Goal: Task Accomplishment & Management: Complete application form

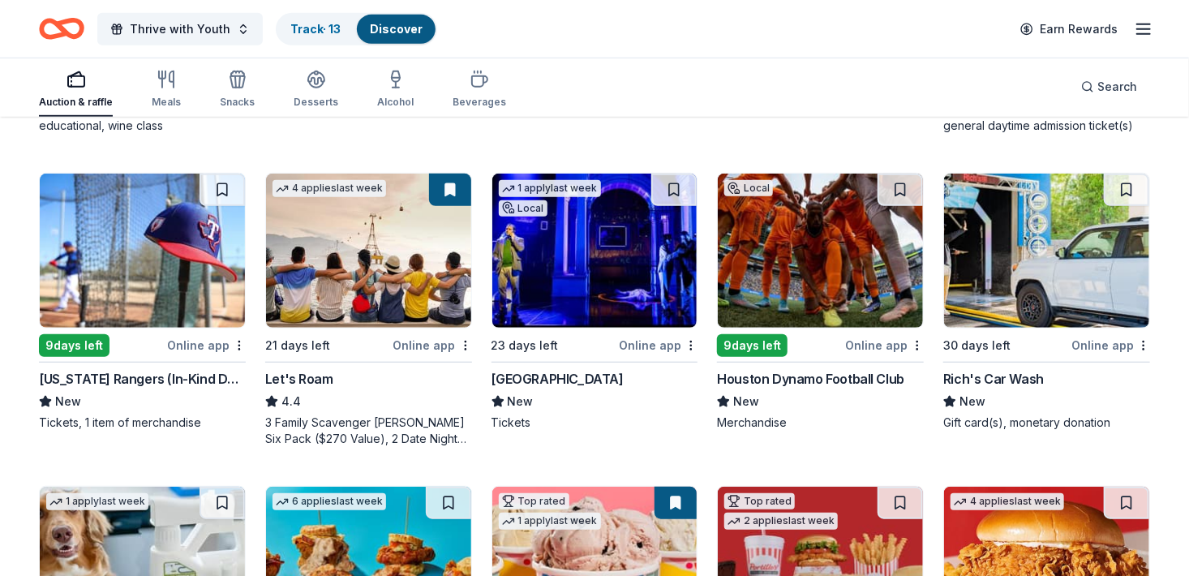
scroll to position [445, 0]
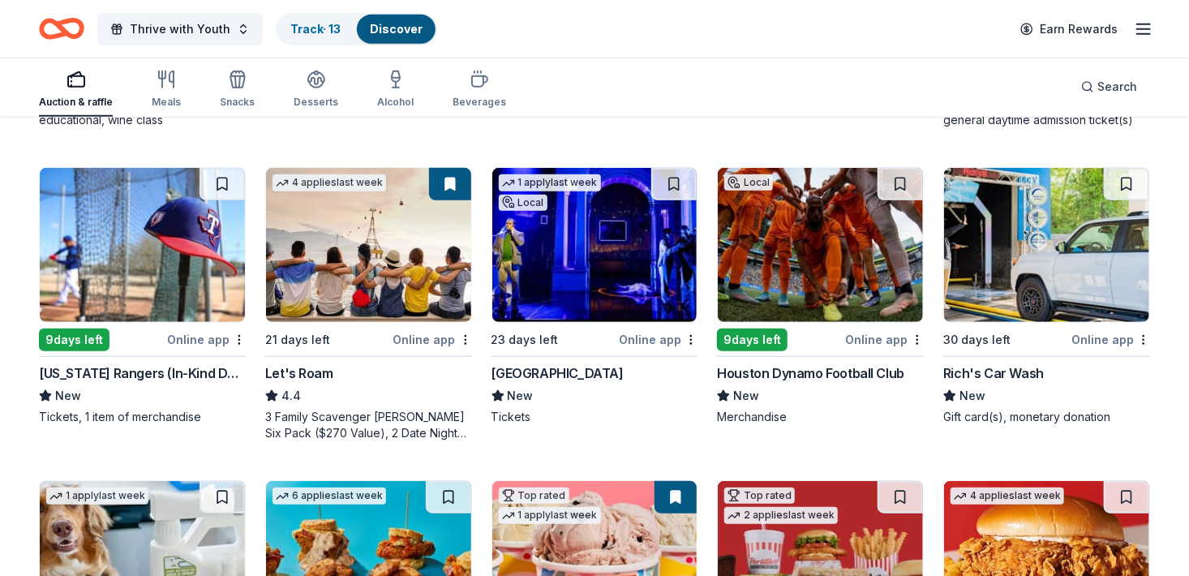
click at [91, 264] on img at bounding box center [142, 245] width 205 height 154
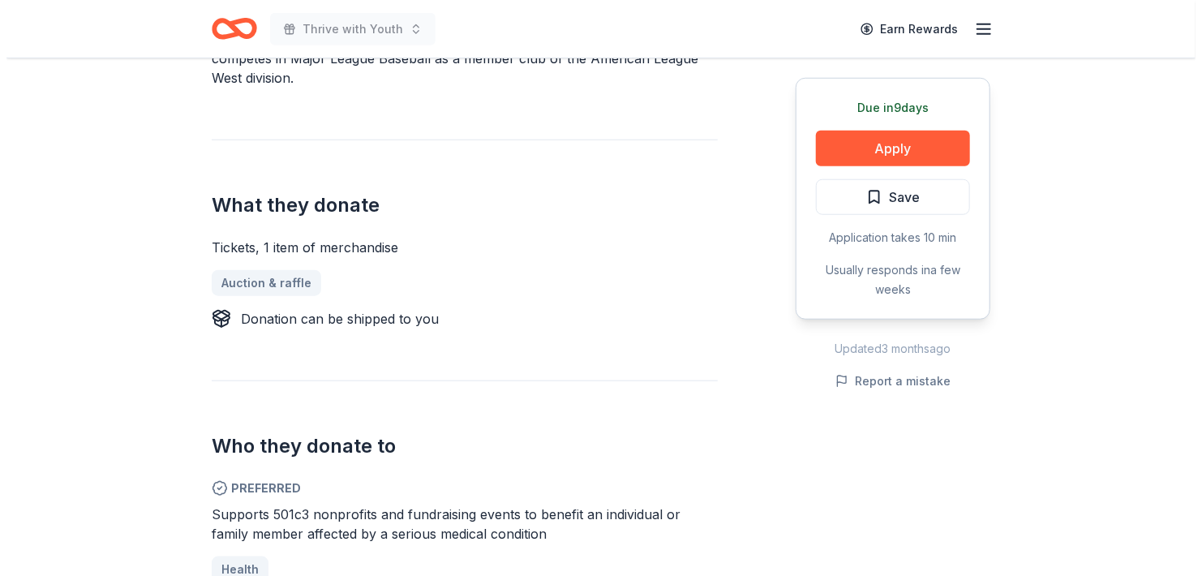
scroll to position [597, 0]
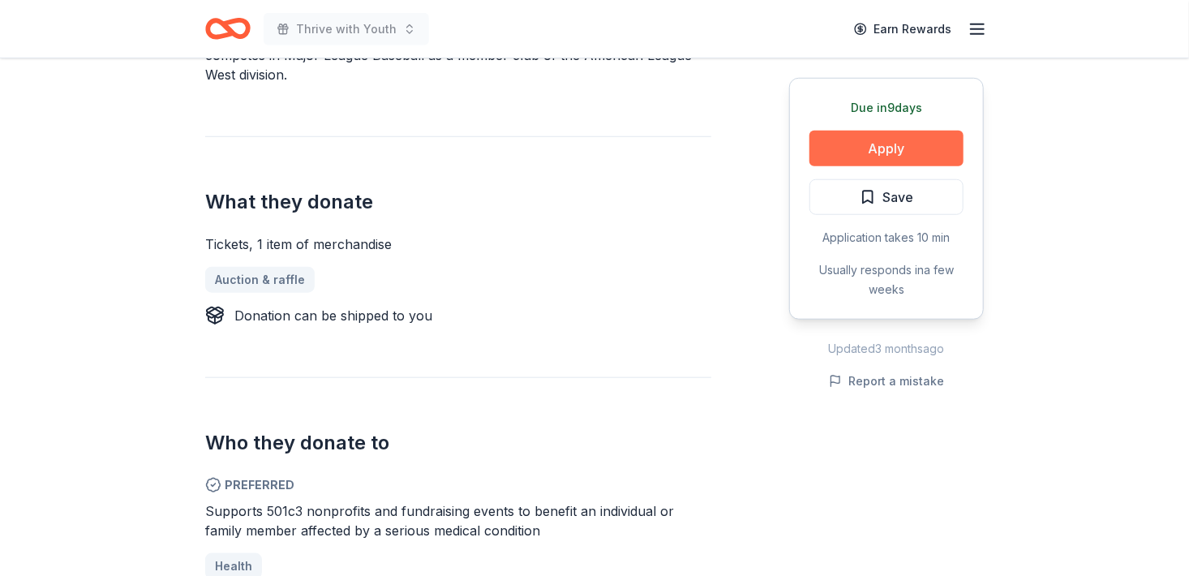
click at [900, 151] on button "Apply" at bounding box center [887, 149] width 154 height 36
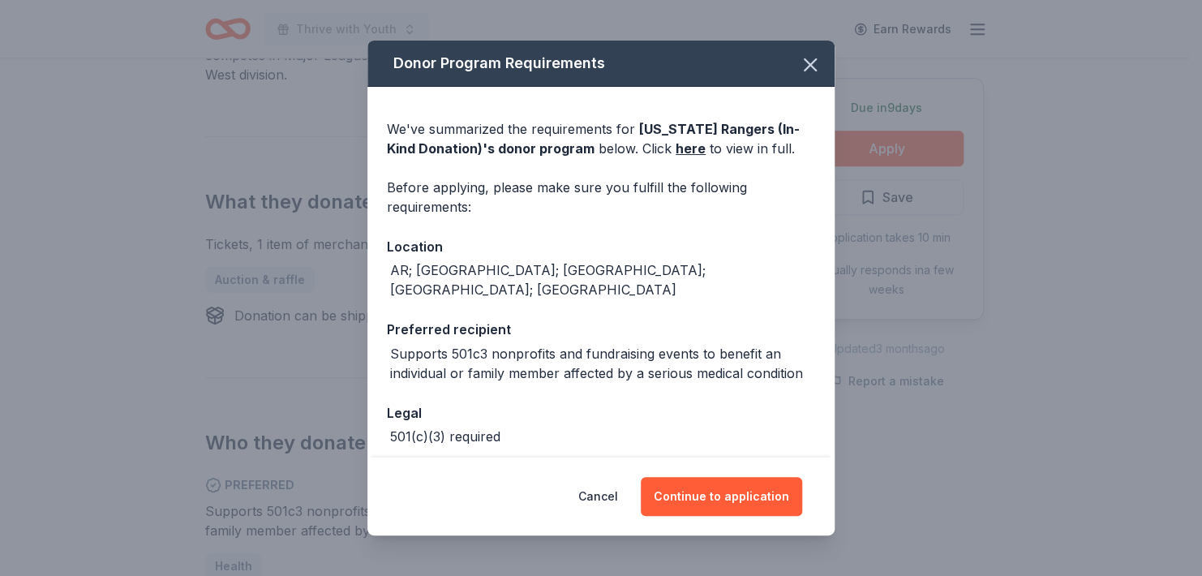
scroll to position [74, 0]
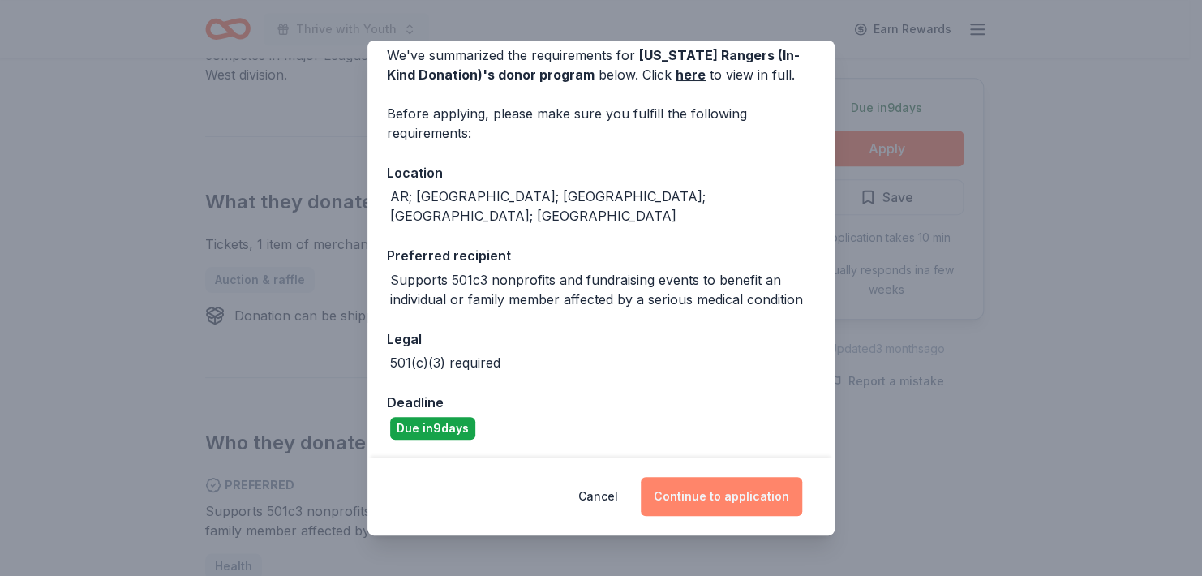
click at [721, 493] on button "Continue to application" at bounding box center [721, 496] width 161 height 39
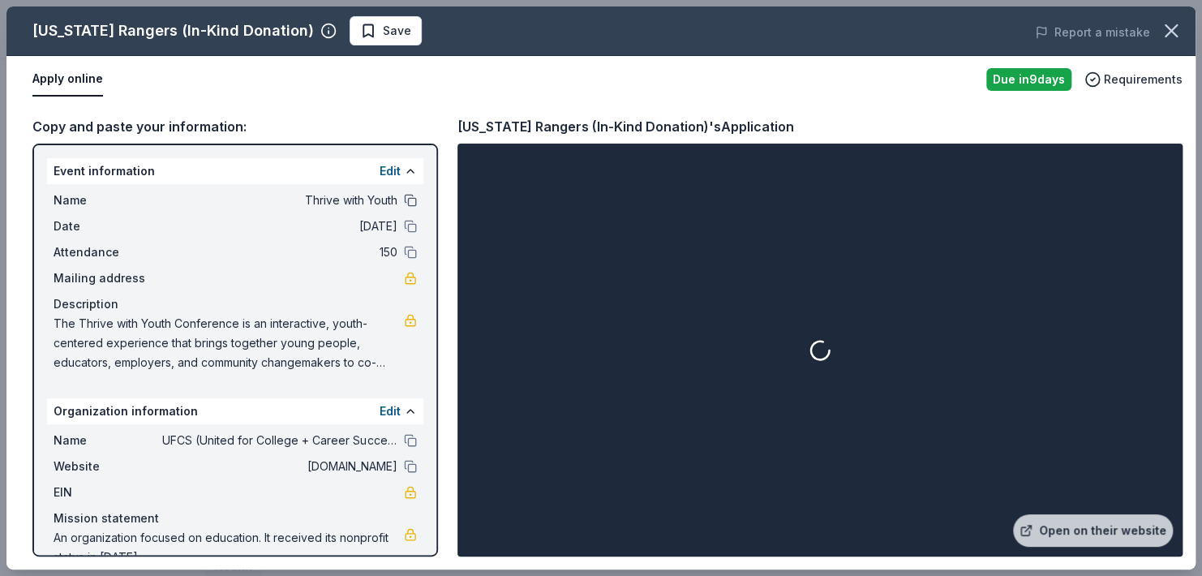
click at [404, 195] on button at bounding box center [410, 200] width 13 height 13
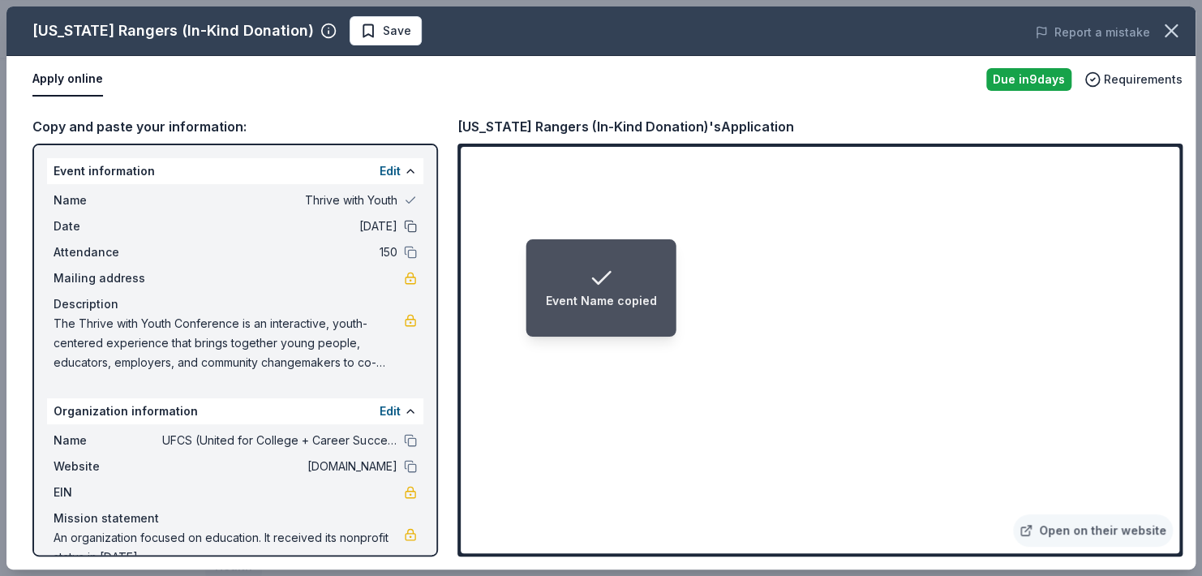
click at [404, 221] on button at bounding box center [410, 226] width 13 height 13
click at [404, 246] on button at bounding box center [410, 252] width 13 height 13
click at [422, 297] on div "Event information Edit Name Thrive with Youth Date 11/13/25 Attendance 150 Mail…" at bounding box center [235, 350] width 406 height 413
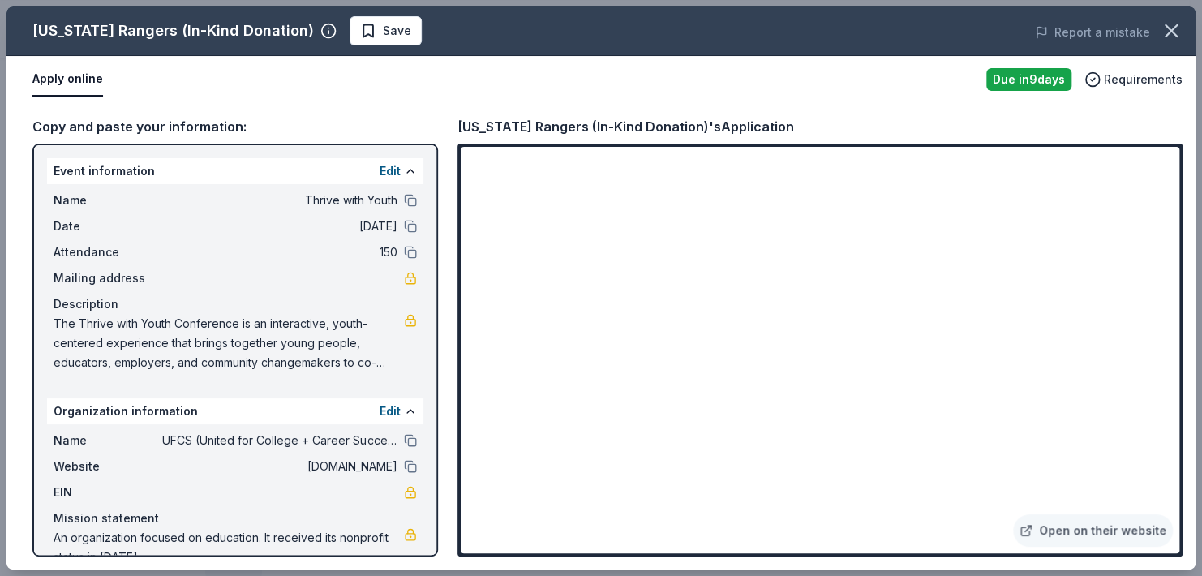
scroll to position [30, 0]
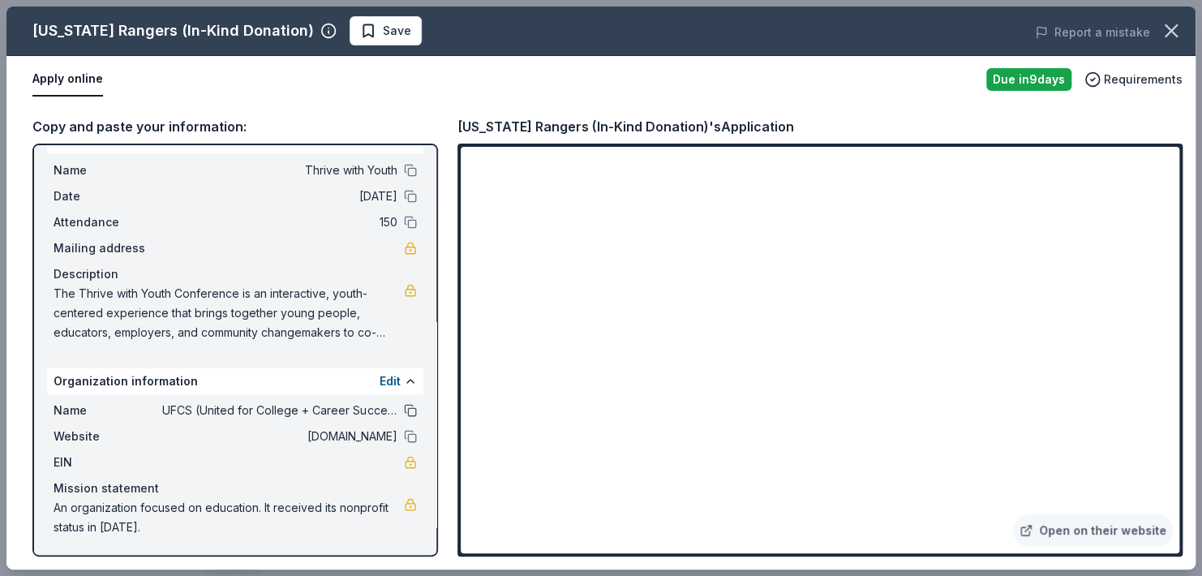
click at [404, 404] on button at bounding box center [410, 410] width 13 height 13
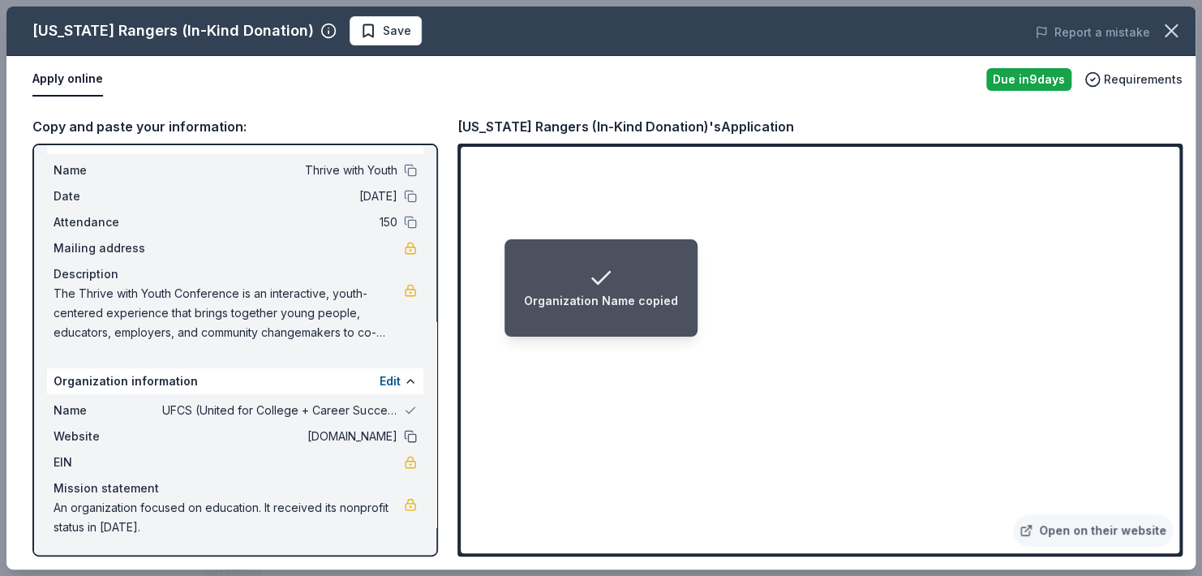
click at [404, 441] on button at bounding box center [410, 436] width 13 height 13
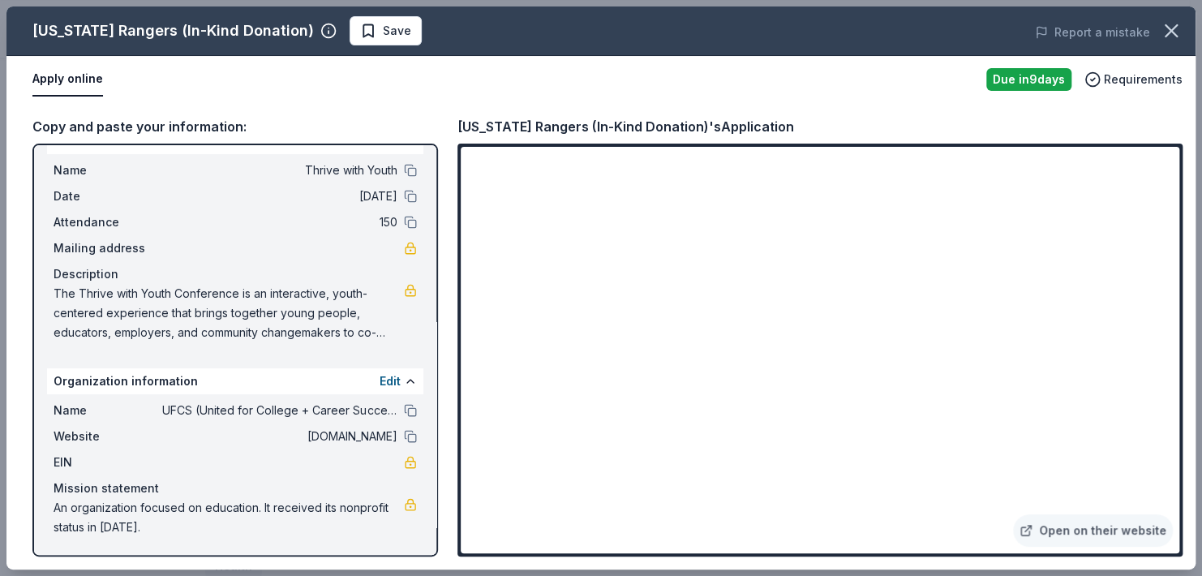
click at [242, 284] on span "The Thrive with Youth Conference is an interactive, youth-centered experience t…" at bounding box center [229, 313] width 350 height 58
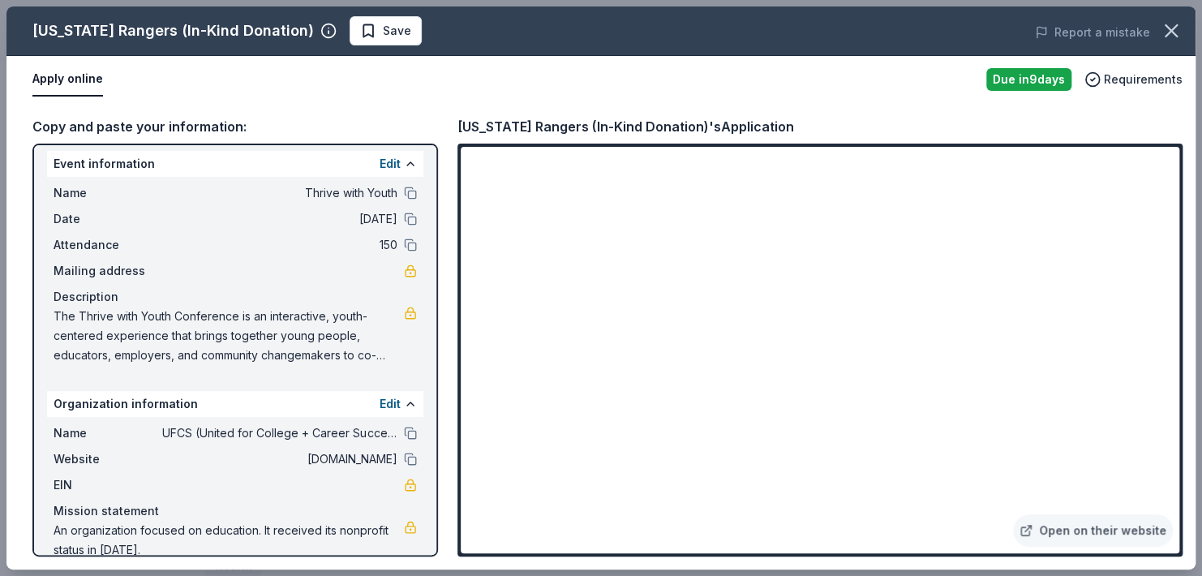
scroll to position [0, 0]
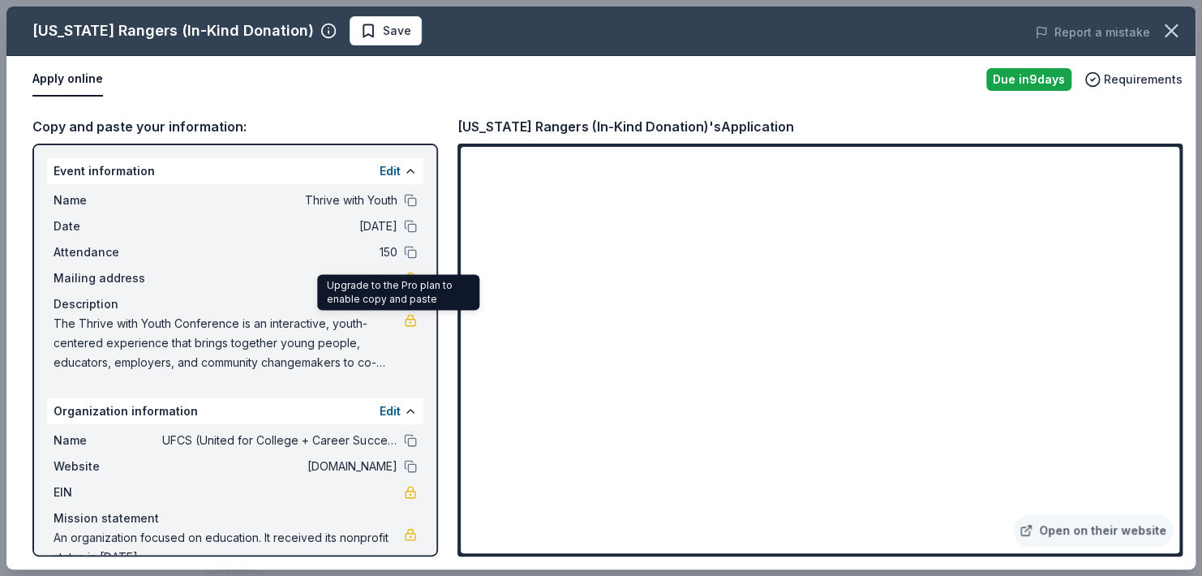
click at [404, 319] on link at bounding box center [410, 320] width 13 height 13
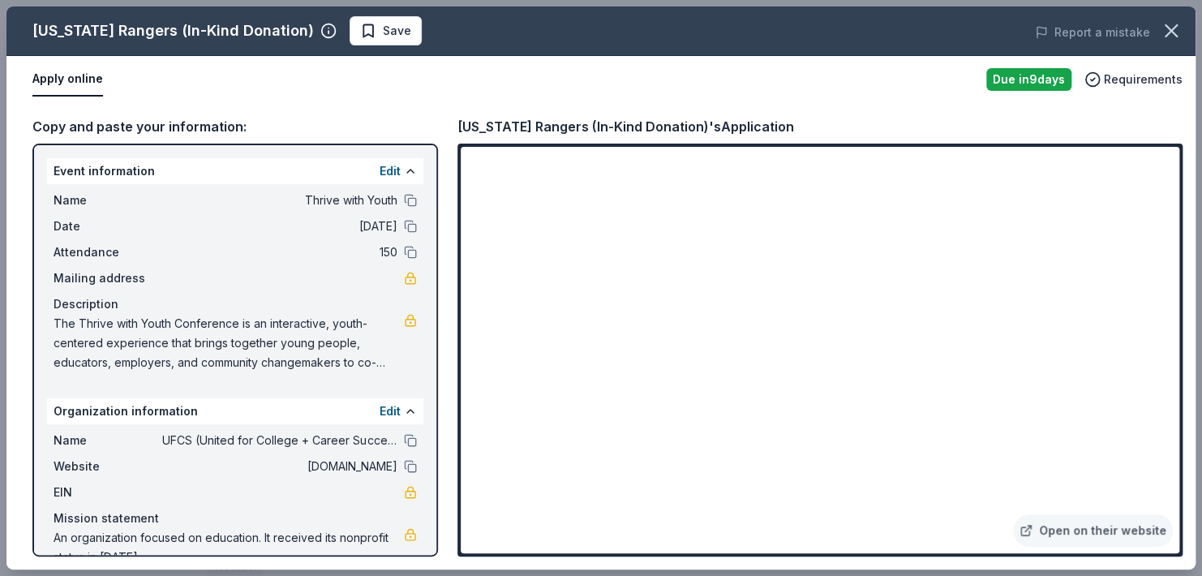
drag, startPoint x: 24, startPoint y: 29, endPoint x: 260, endPoint y: 35, distance: 236.9
click at [260, 35] on div "Texas Rangers (In-Kind Donation) Save" at bounding box center [363, 30] width 714 height 29
click at [383, 27] on span "Save" at bounding box center [397, 30] width 28 height 19
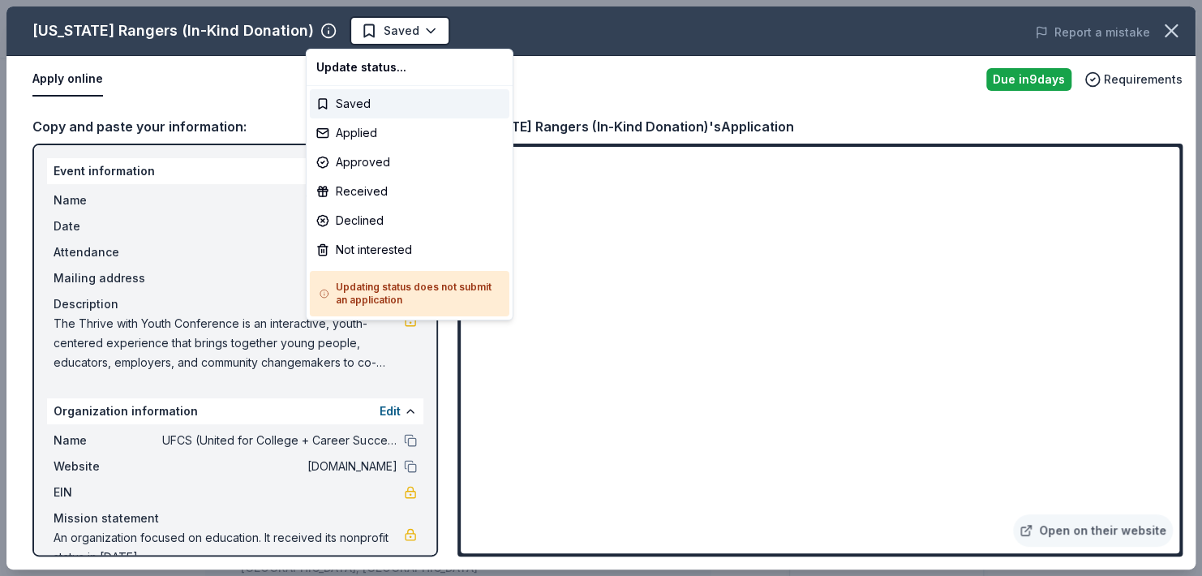
click at [350, 27] on body "Thrive with Youth Saved Apply Due in 9 days Share Texas Rangers (In-Kind Donati…" at bounding box center [594, 288] width 1189 height 576
click at [363, 127] on div "Applied" at bounding box center [410, 132] width 200 height 29
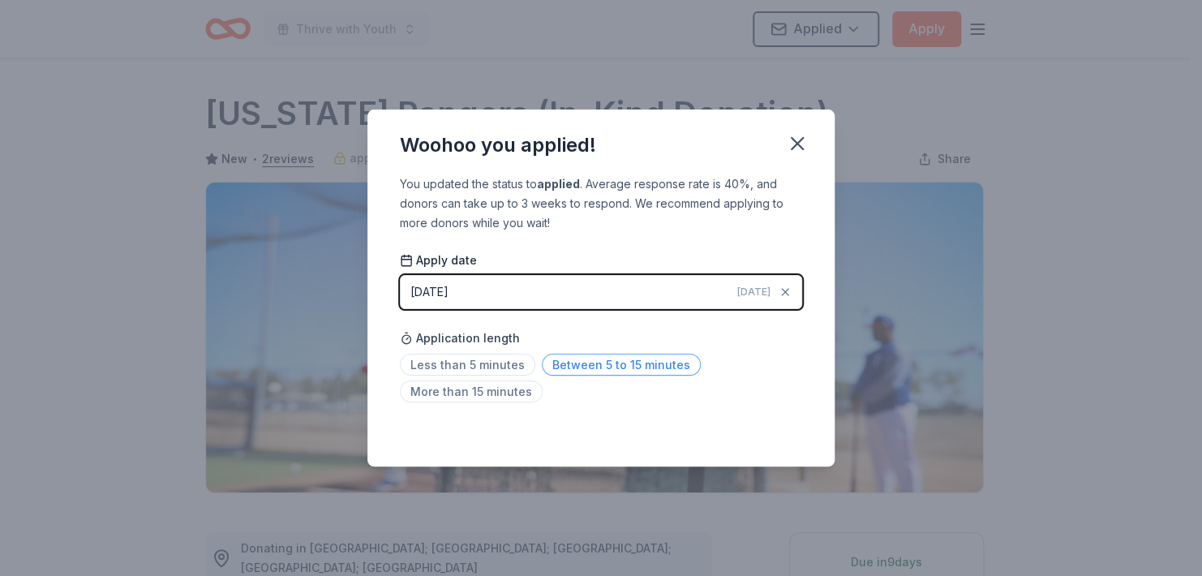
click at [627, 360] on span "Between 5 to 15 minutes" at bounding box center [621, 365] width 159 height 22
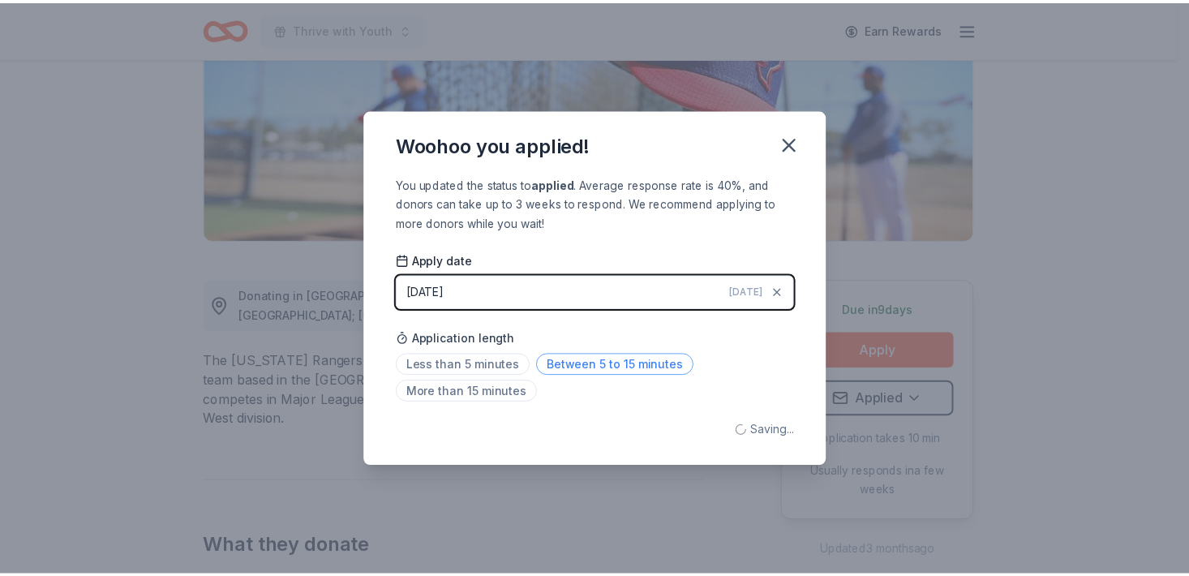
scroll to position [479, 0]
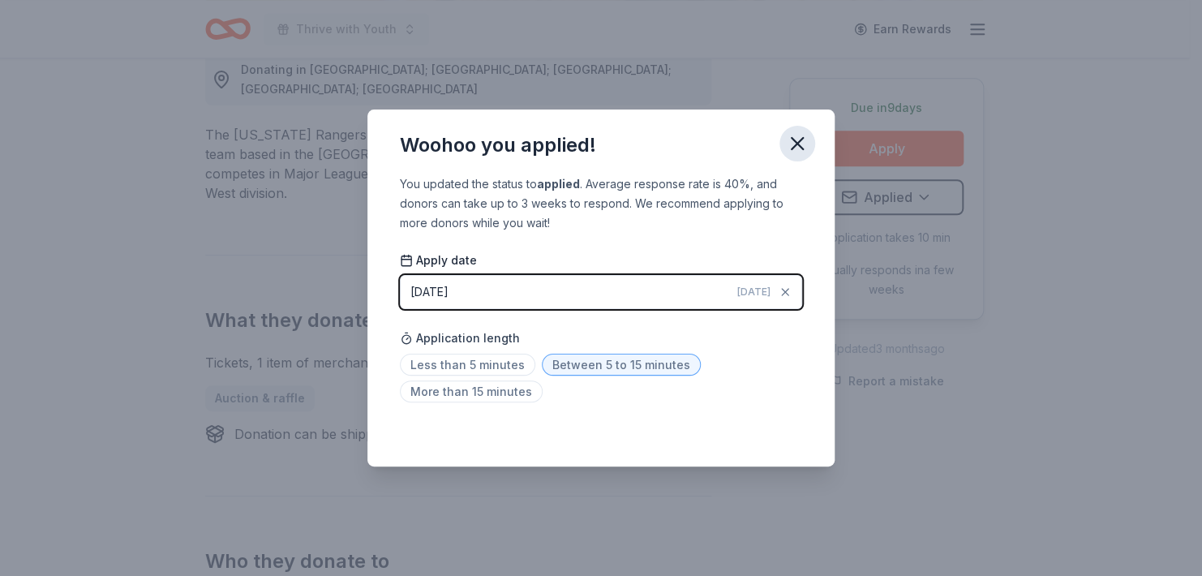
click at [797, 146] on icon "button" at bounding box center [797, 143] width 23 height 23
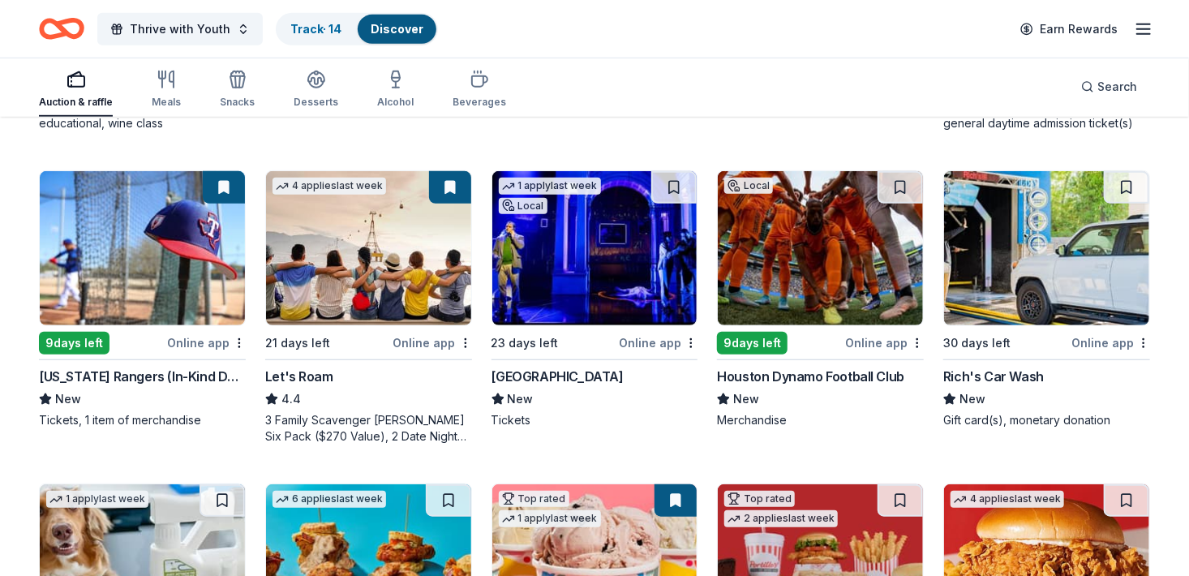
scroll to position [443, 0]
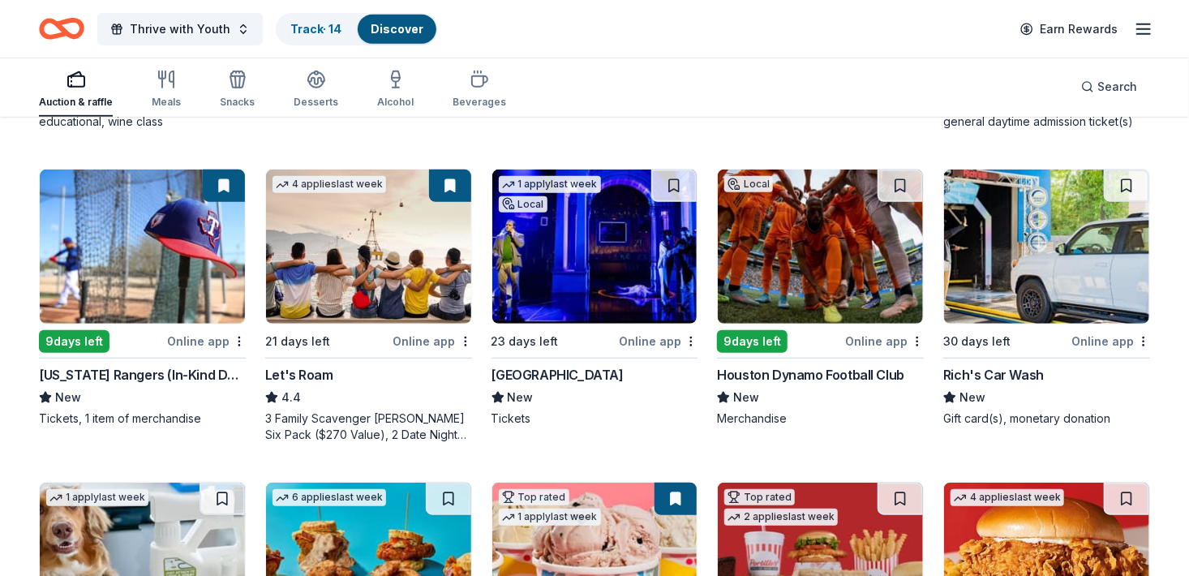
click at [780, 219] on img at bounding box center [820, 247] width 205 height 154
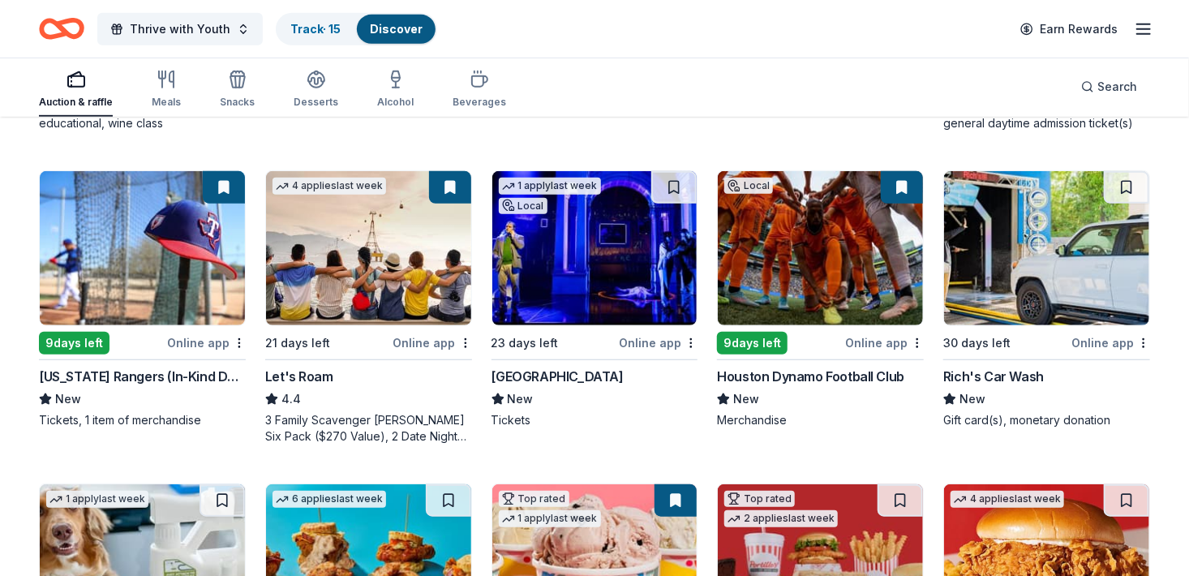
scroll to position [483, 0]
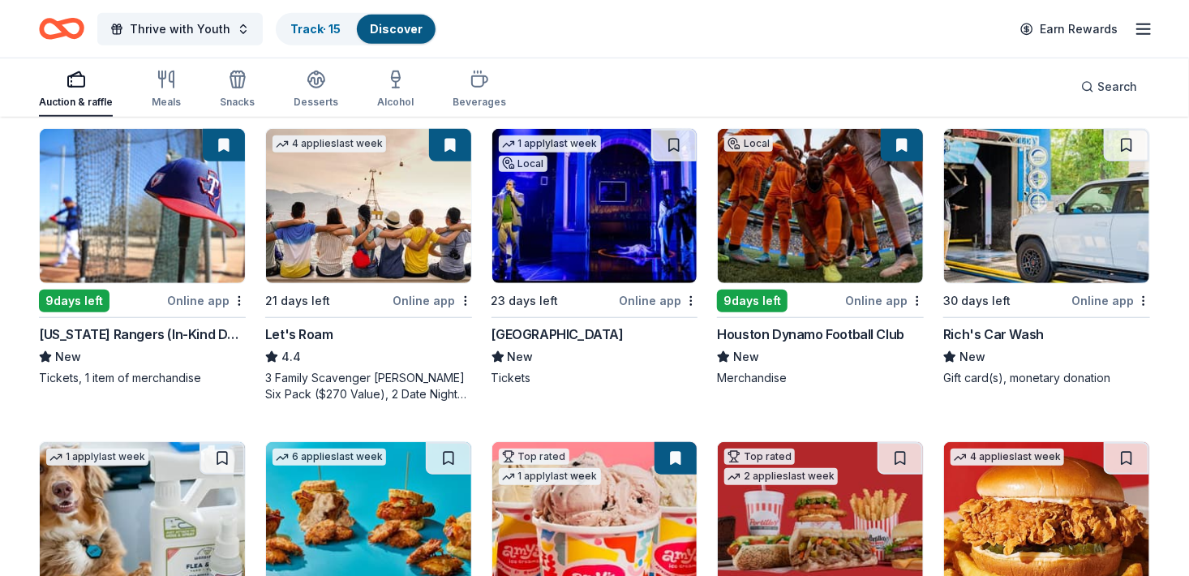
click at [1038, 245] on img at bounding box center [1046, 206] width 205 height 154
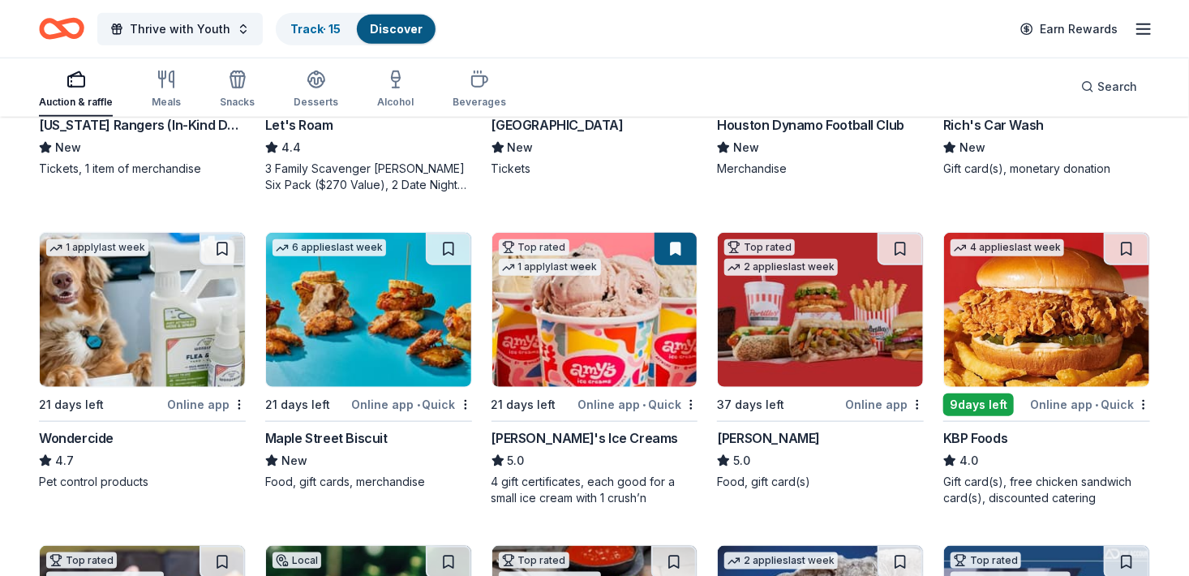
scroll to position [708, 0]
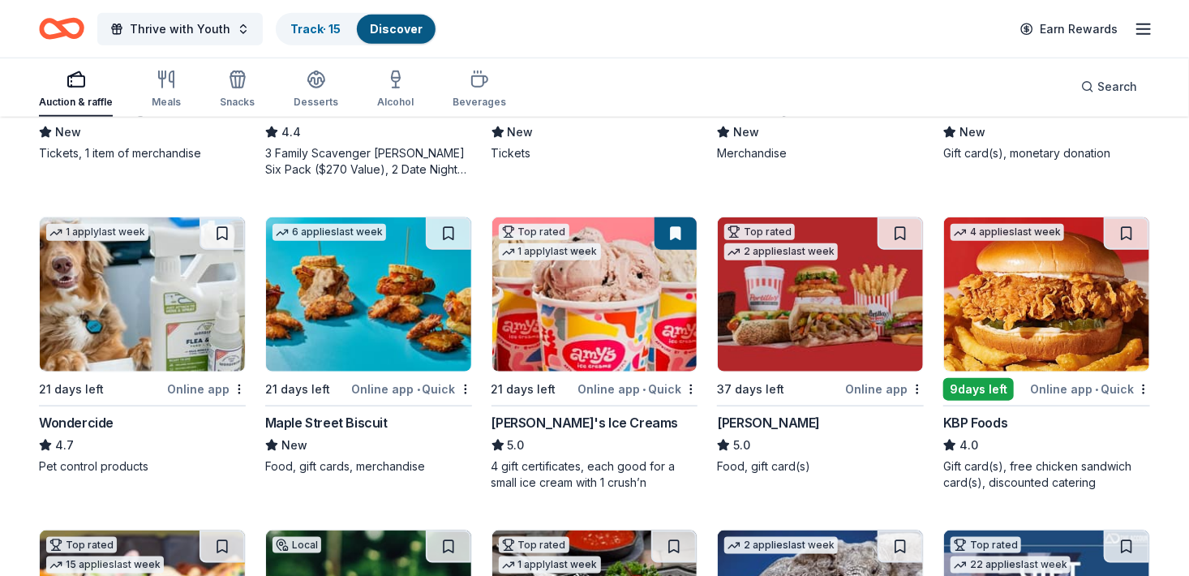
click at [332, 354] on img at bounding box center [368, 294] width 205 height 154
click at [818, 305] on img at bounding box center [820, 294] width 205 height 154
click at [1054, 305] on img at bounding box center [1046, 294] width 205 height 154
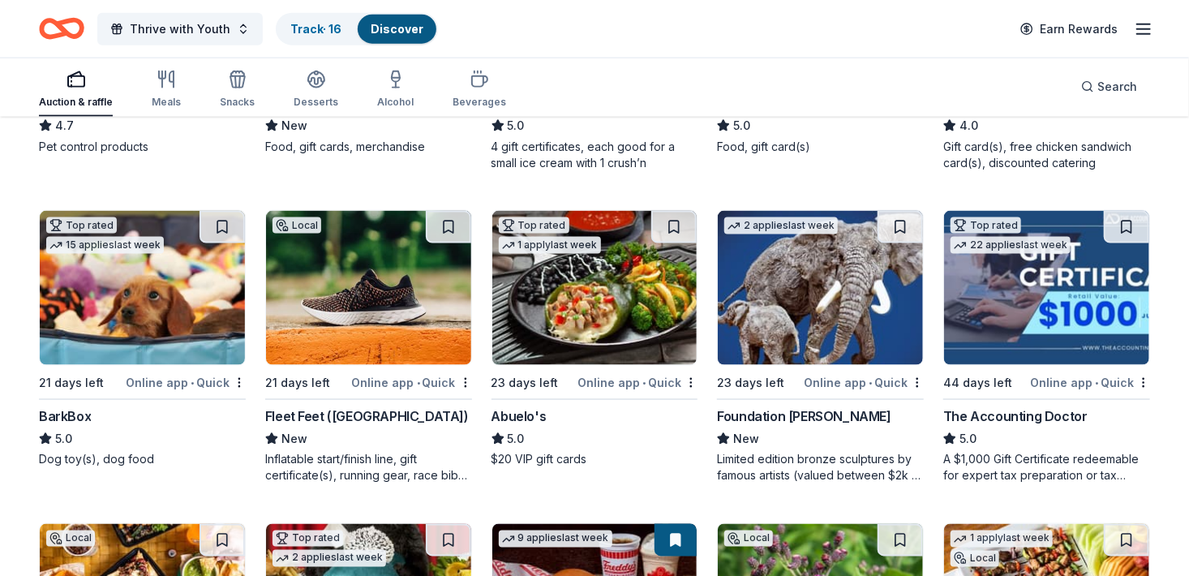
scroll to position [1029, 0]
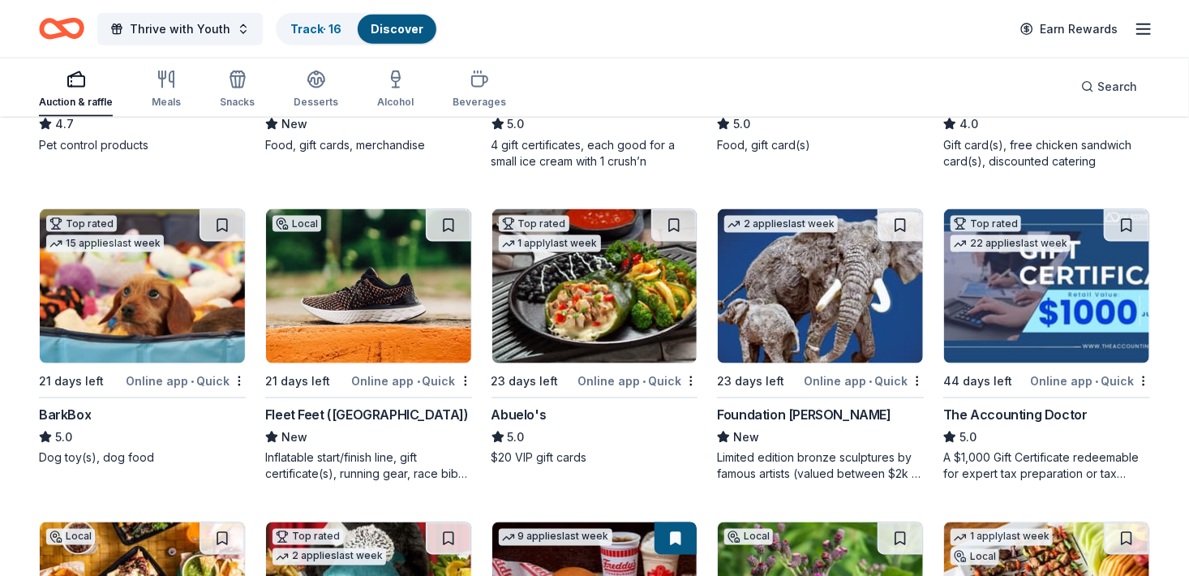
click at [588, 303] on img at bounding box center [594, 286] width 205 height 154
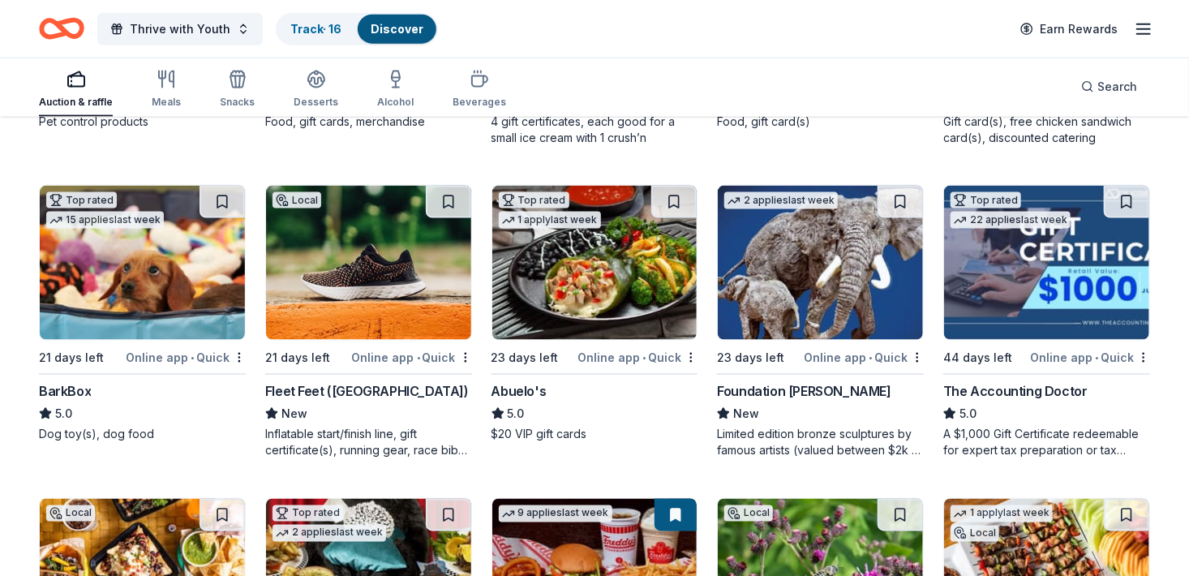
scroll to position [1055, 0]
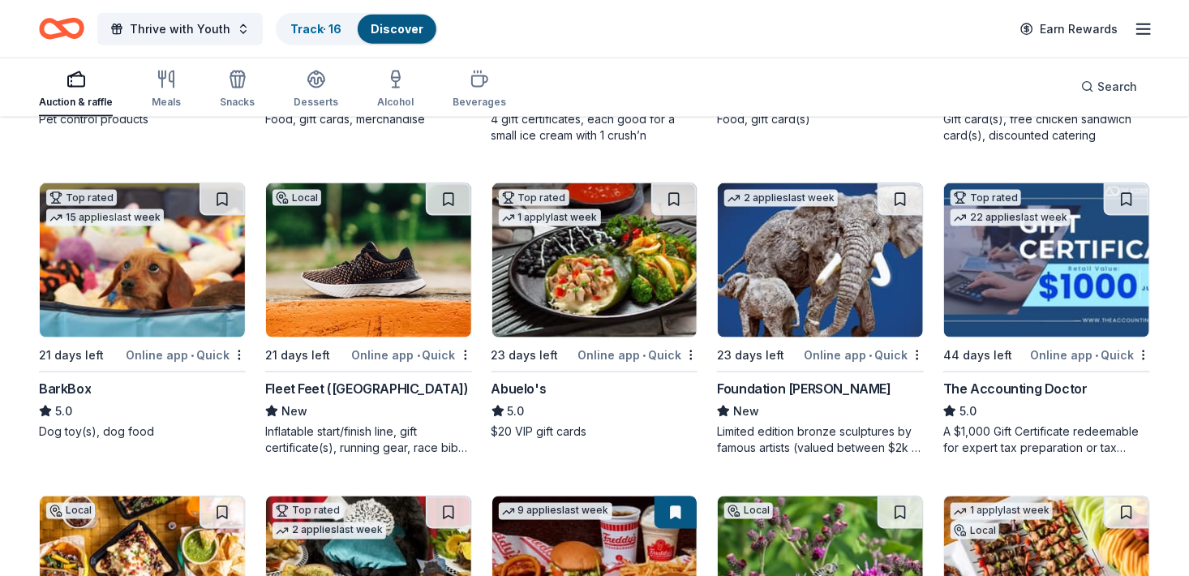
drag, startPoint x: 1185, startPoint y: 399, endPoint x: 1201, endPoint y: 410, distance: 19.1
click at [1185, 399] on div "257 results in Sugar Land, TX Application deadlines 9 this month 241 in October…" at bounding box center [594, 129] width 1189 height 2133
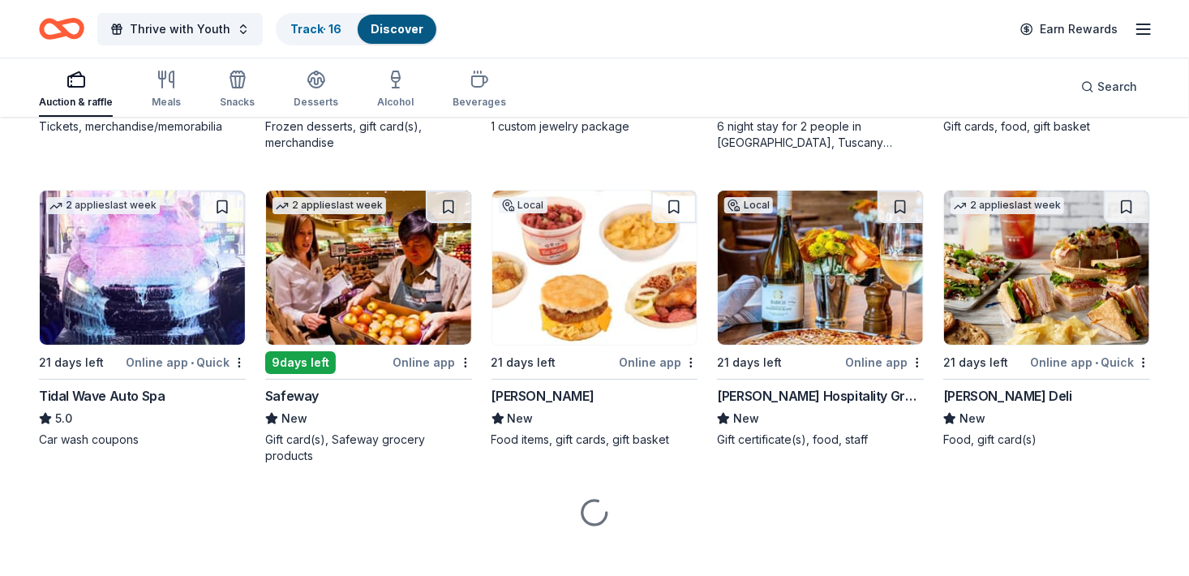
scroll to position [2909, 0]
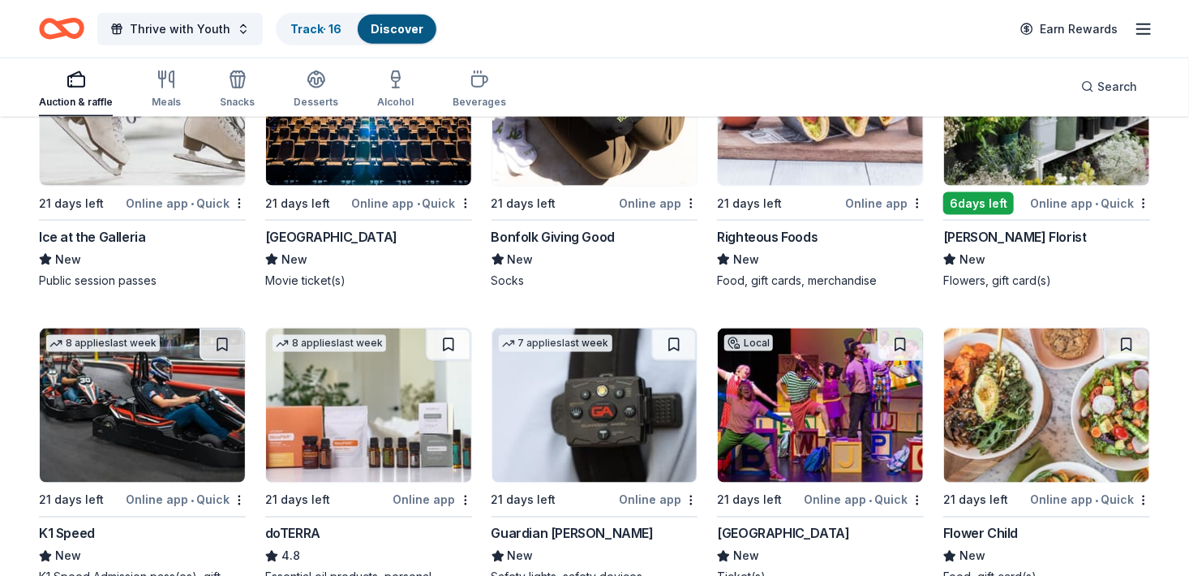
scroll to position [4144, 0]
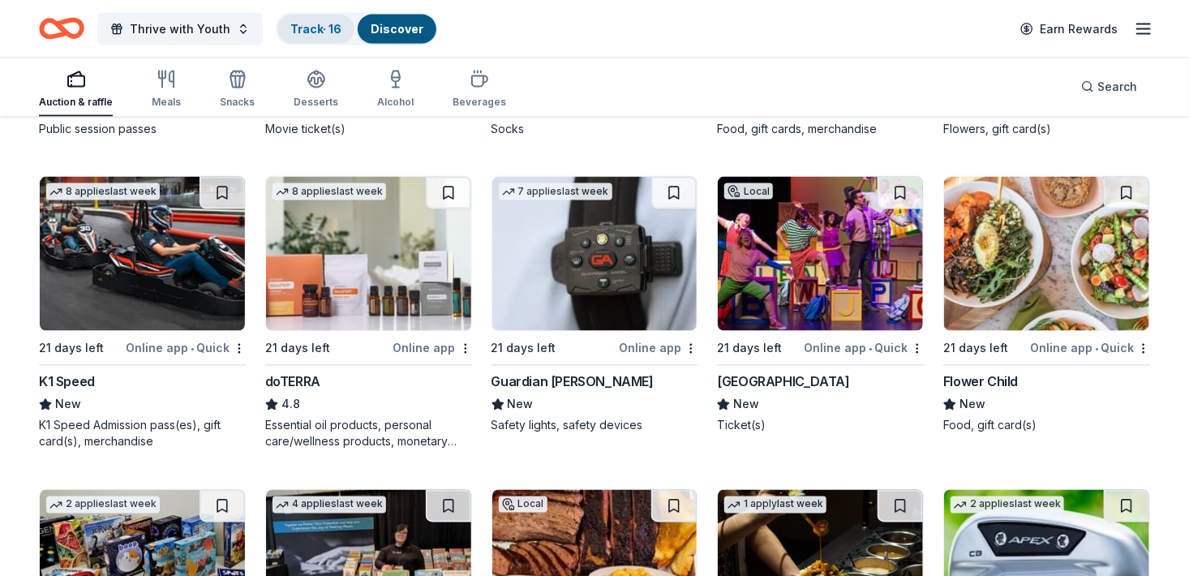
click at [304, 28] on link "Track · 16" at bounding box center [315, 29] width 51 height 14
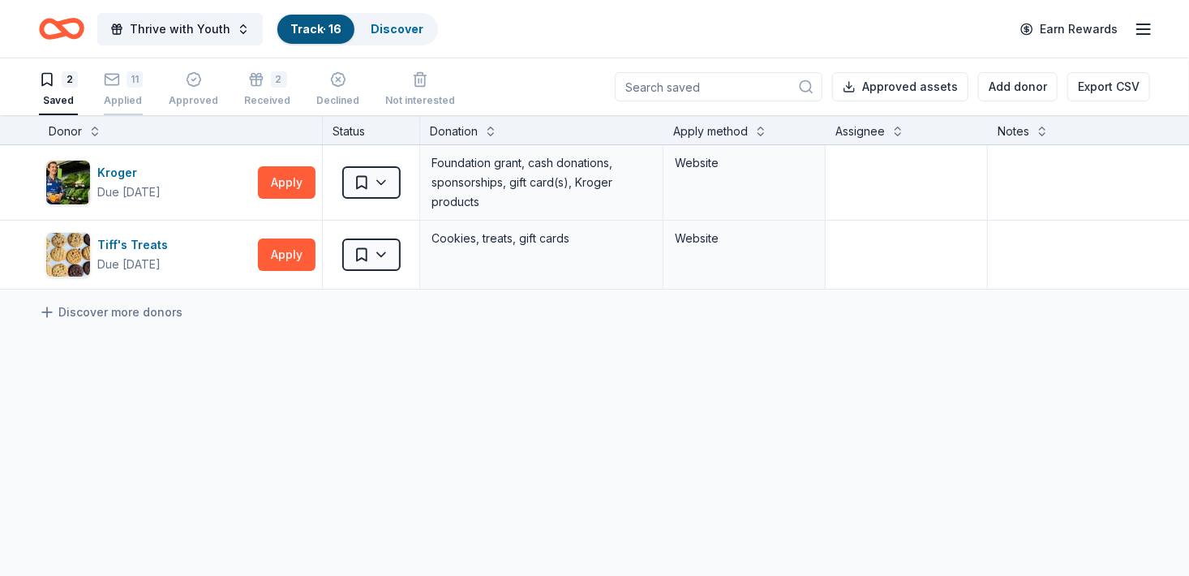
click at [122, 97] on div "Applied" at bounding box center [123, 100] width 39 height 13
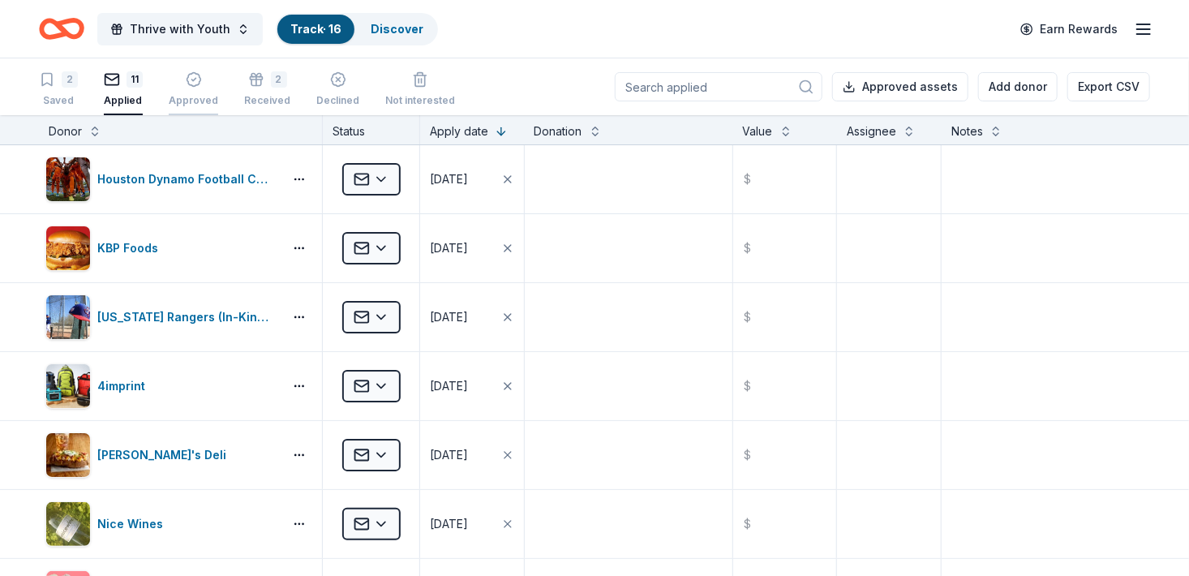
click at [179, 89] on div "Approved" at bounding box center [193, 89] width 49 height 36
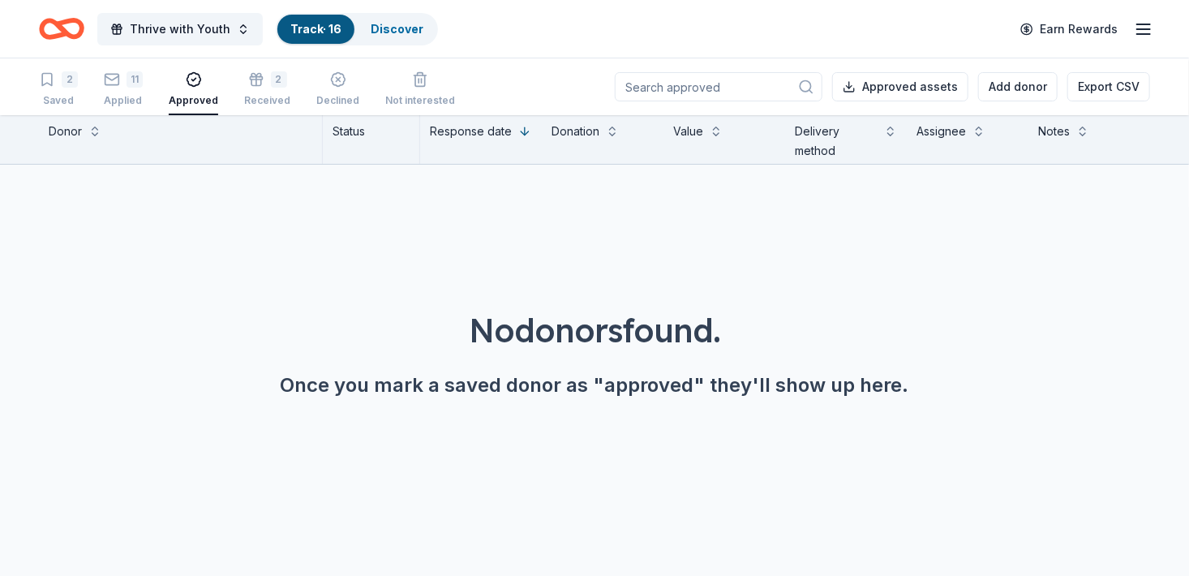
click at [58, 19] on icon "Home" at bounding box center [61, 29] width 45 height 38
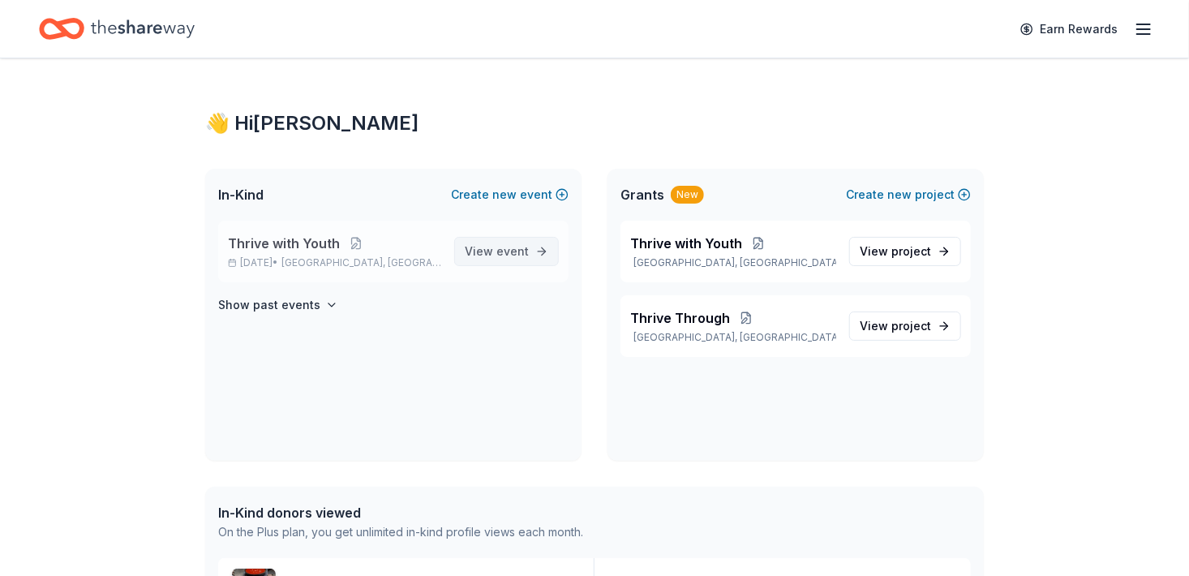
click at [488, 247] on span "View event" at bounding box center [497, 251] width 64 height 19
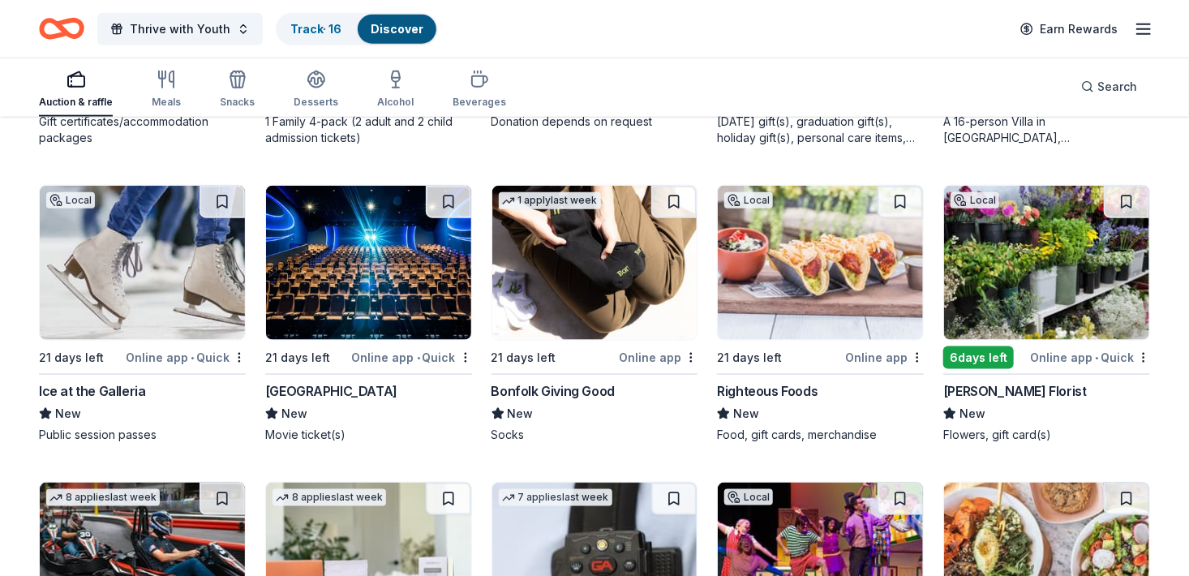
scroll to position [3845, 0]
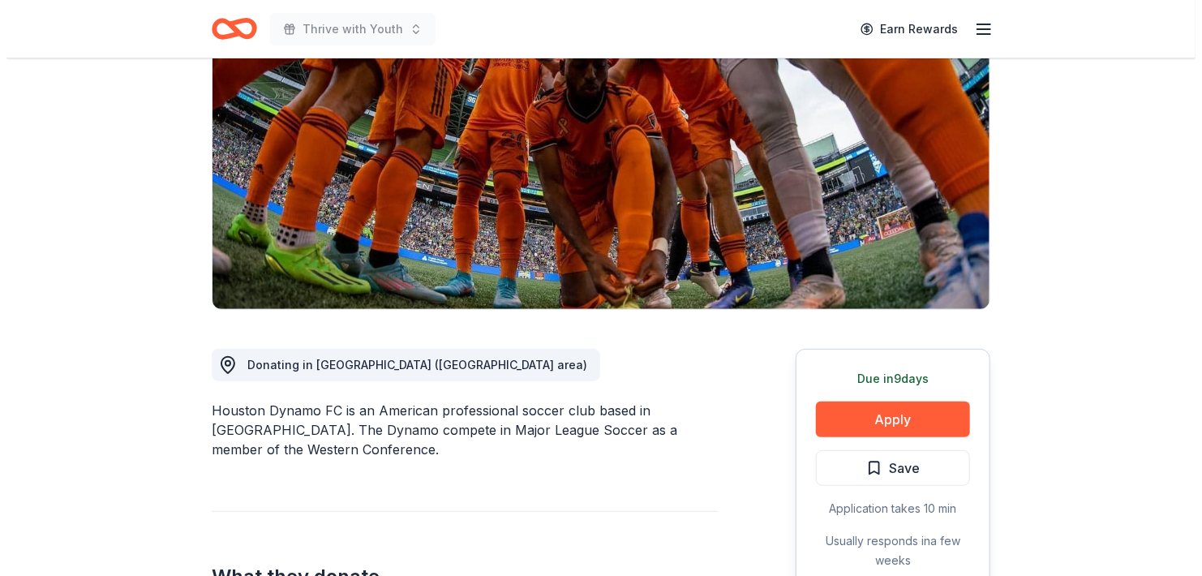
scroll to position [199, 0]
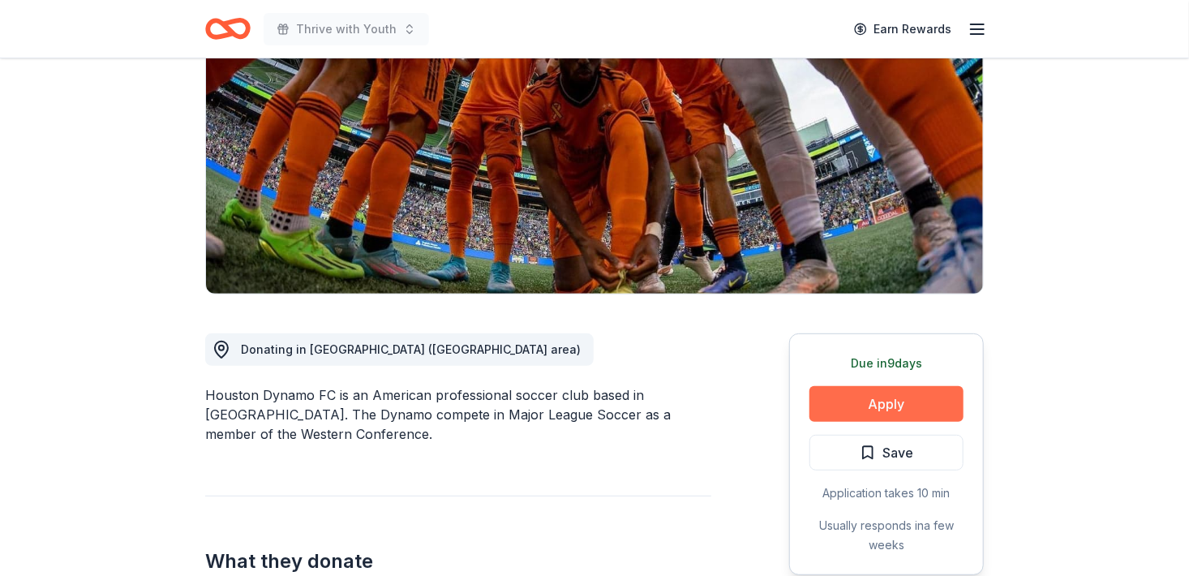
click at [918, 402] on button "Apply" at bounding box center [887, 404] width 154 height 36
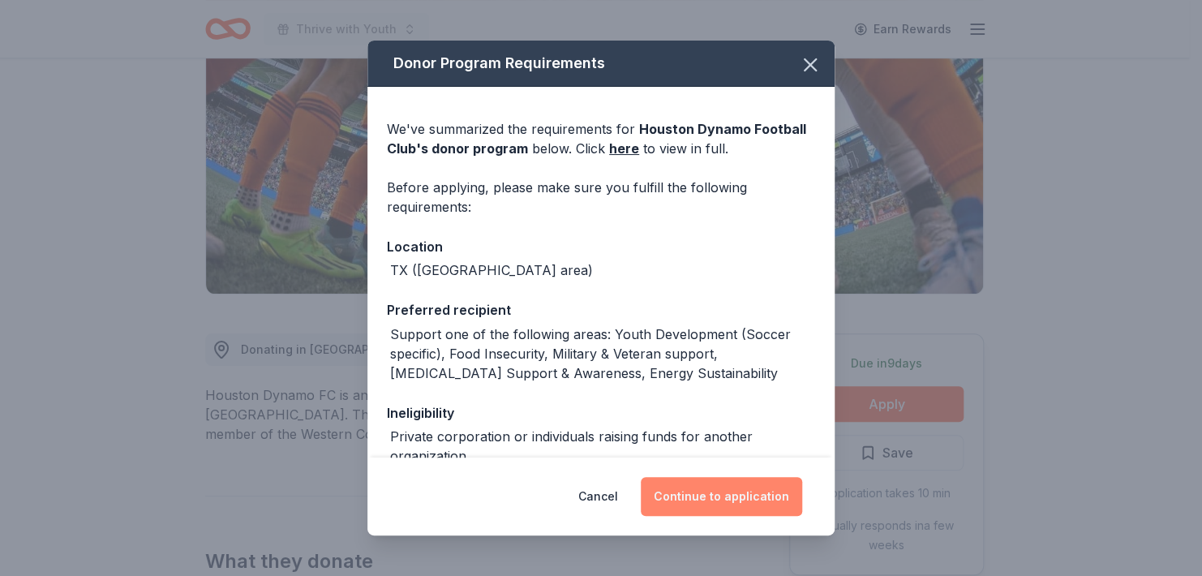
click at [736, 483] on button "Continue to application" at bounding box center [721, 496] width 161 height 39
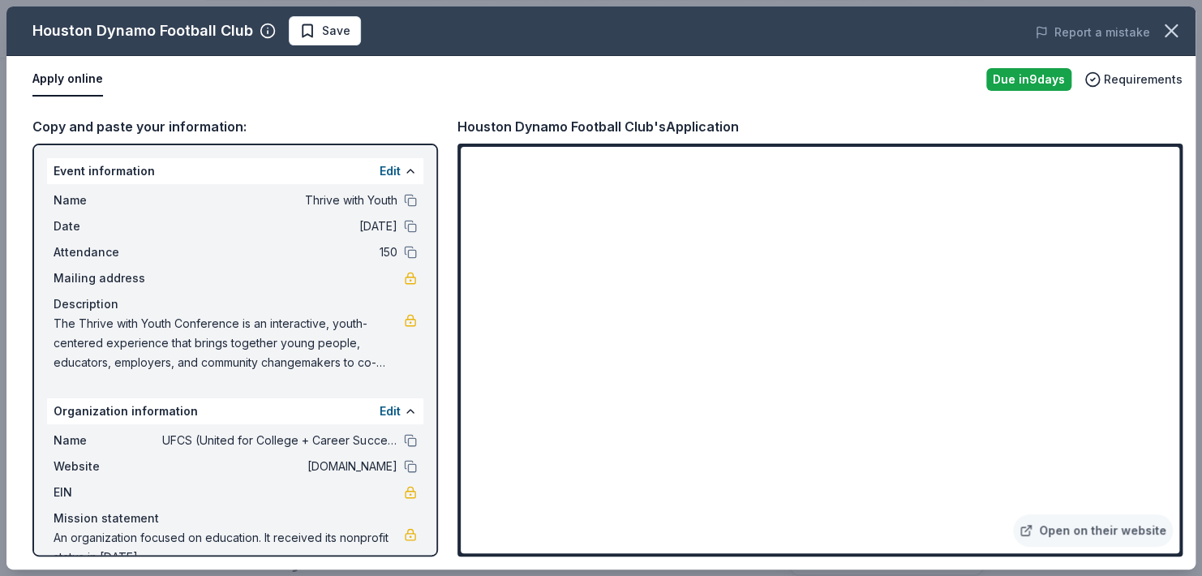
drag, startPoint x: 1184, startPoint y: 340, endPoint x: 1188, endPoint y: 373, distance: 33.5
click at [1188, 373] on div "Copy and paste your information: Event information Edit Name Thrive with Youth …" at bounding box center [600, 336] width 1189 height 466
click at [303, 25] on span "Save" at bounding box center [324, 30] width 51 height 19
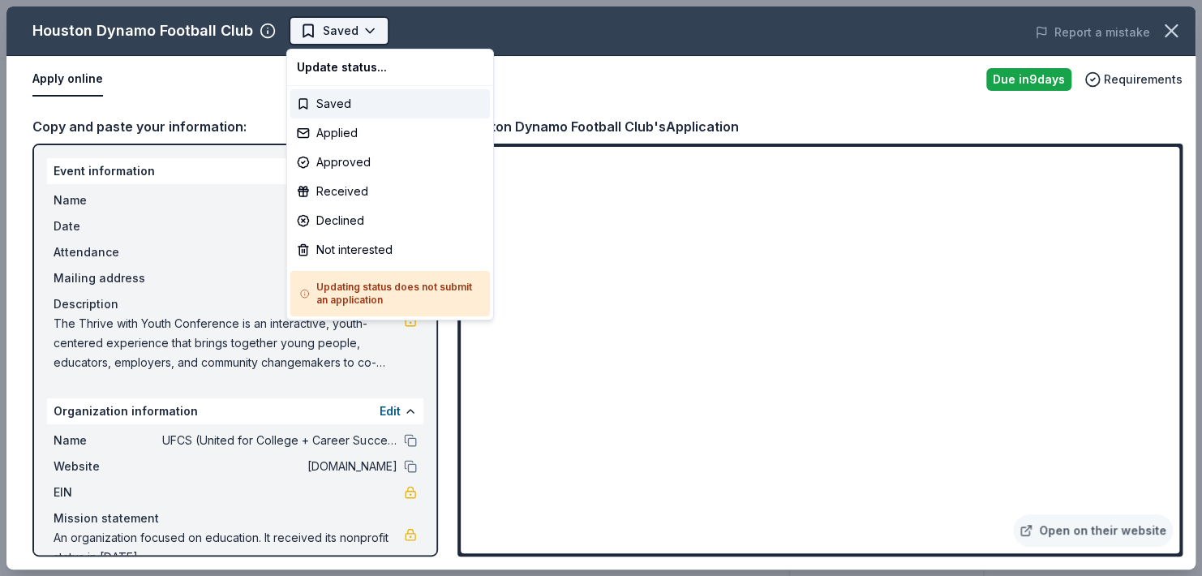
scroll to position [0, 0]
click at [320, 31] on body "Thrive with Youth Saved Apply Due [DATE] Share Houston Dynamo Football Club New…" at bounding box center [594, 288] width 1189 height 576
click at [357, 133] on div "Applied" at bounding box center [390, 132] width 200 height 29
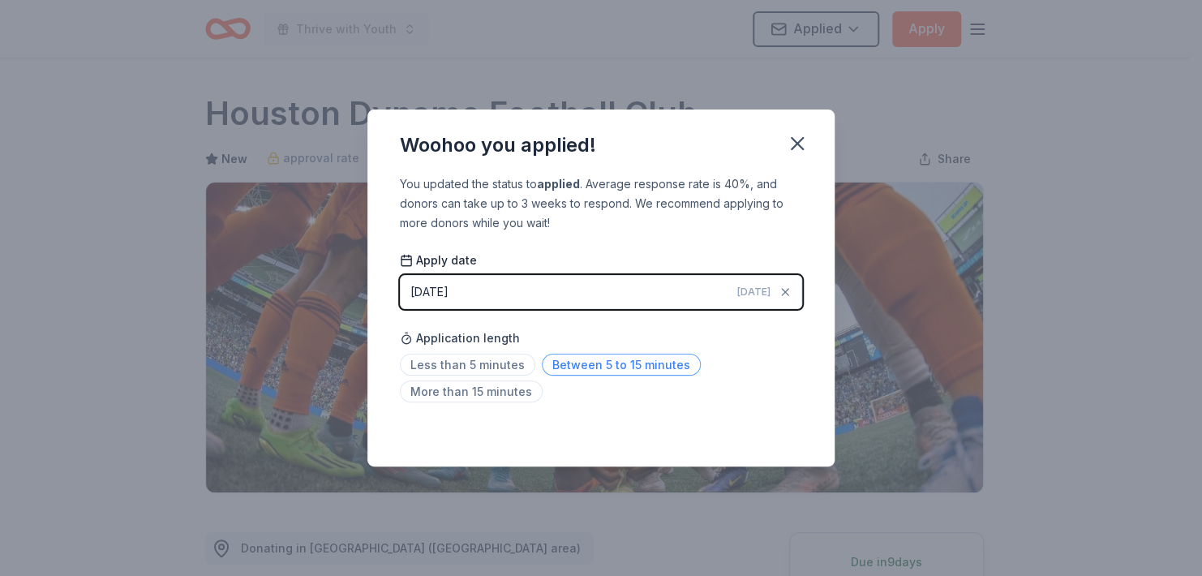
click at [610, 357] on span "Between 5 to 15 minutes" at bounding box center [621, 365] width 159 height 22
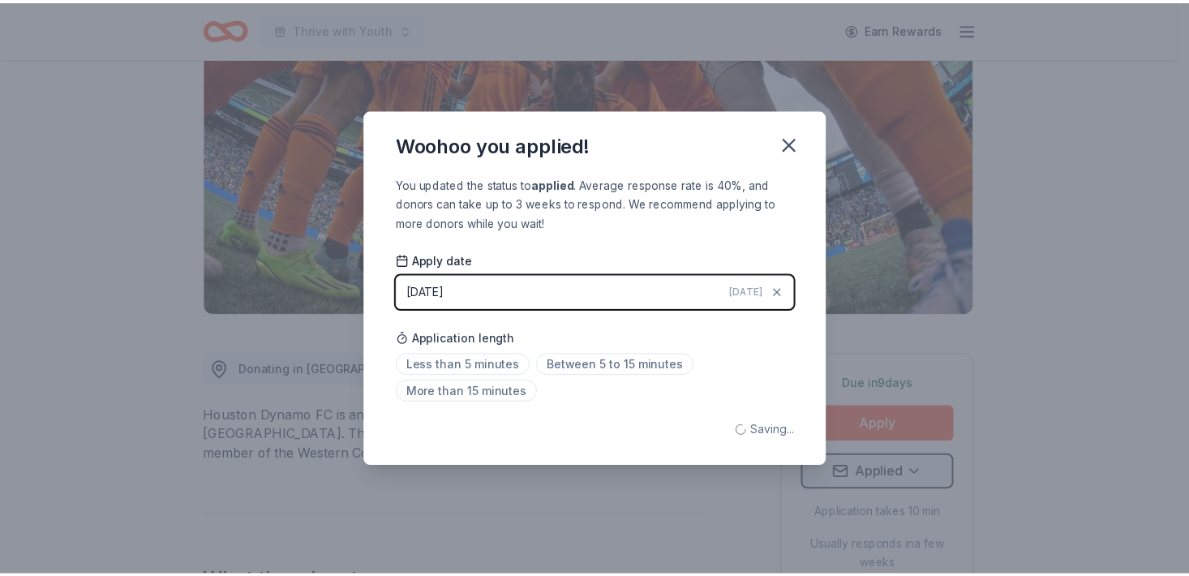
scroll to position [191, 0]
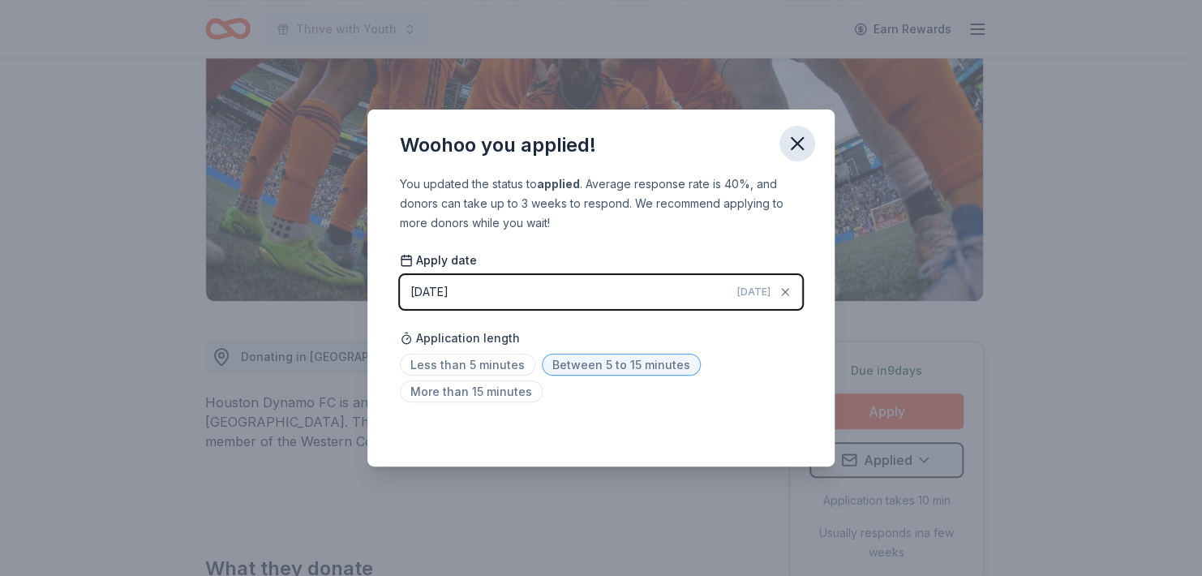
click at [798, 137] on icon "button" at bounding box center [797, 143] width 23 height 23
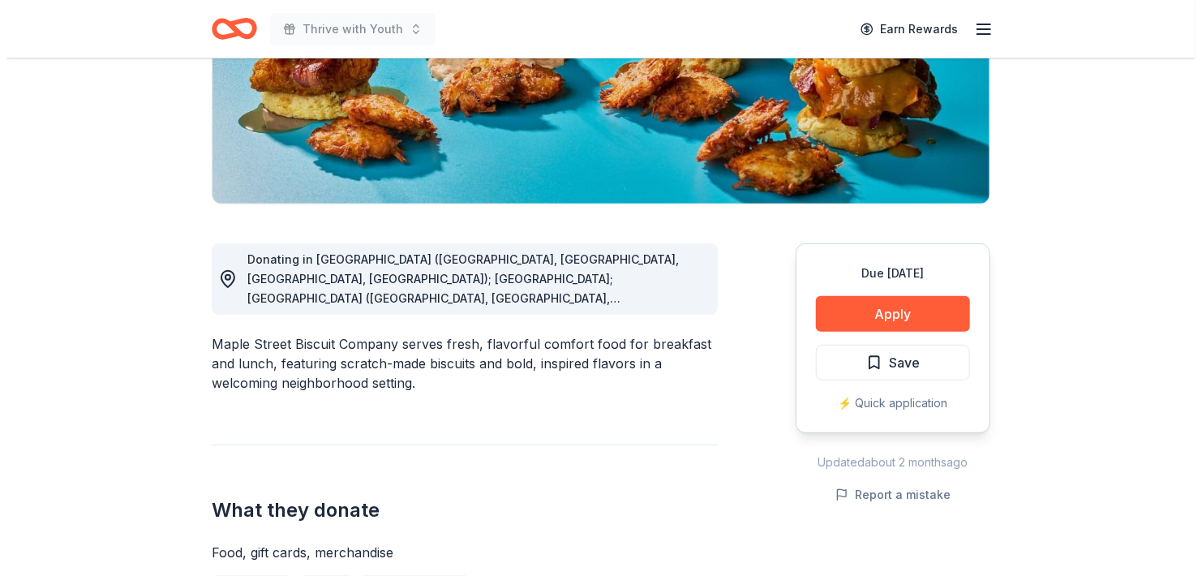
scroll to position [286, 0]
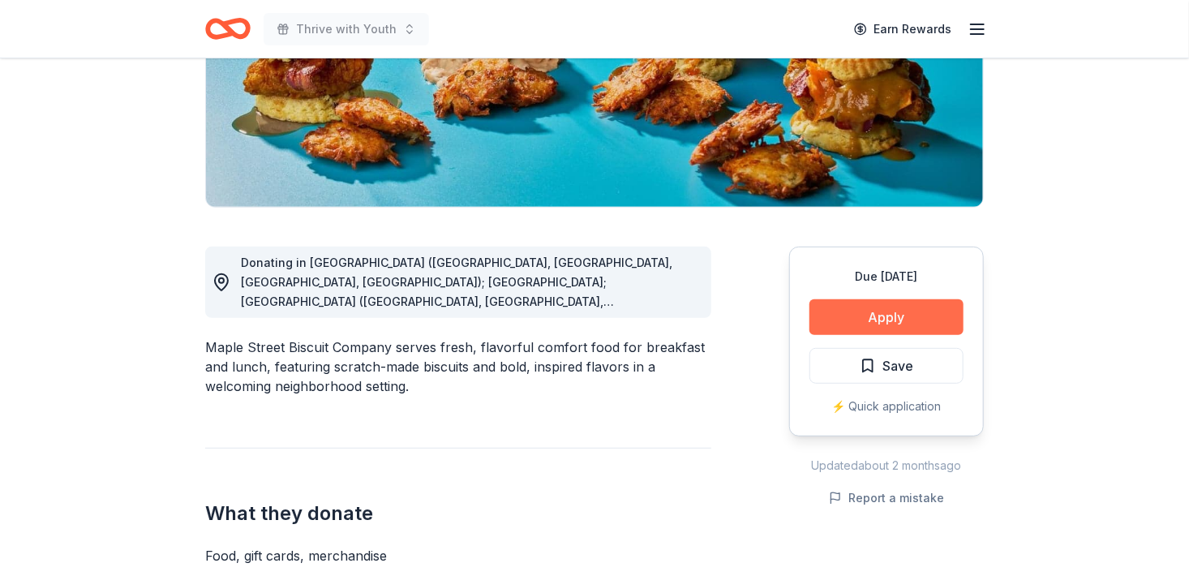
click at [879, 316] on button "Apply" at bounding box center [887, 317] width 154 height 36
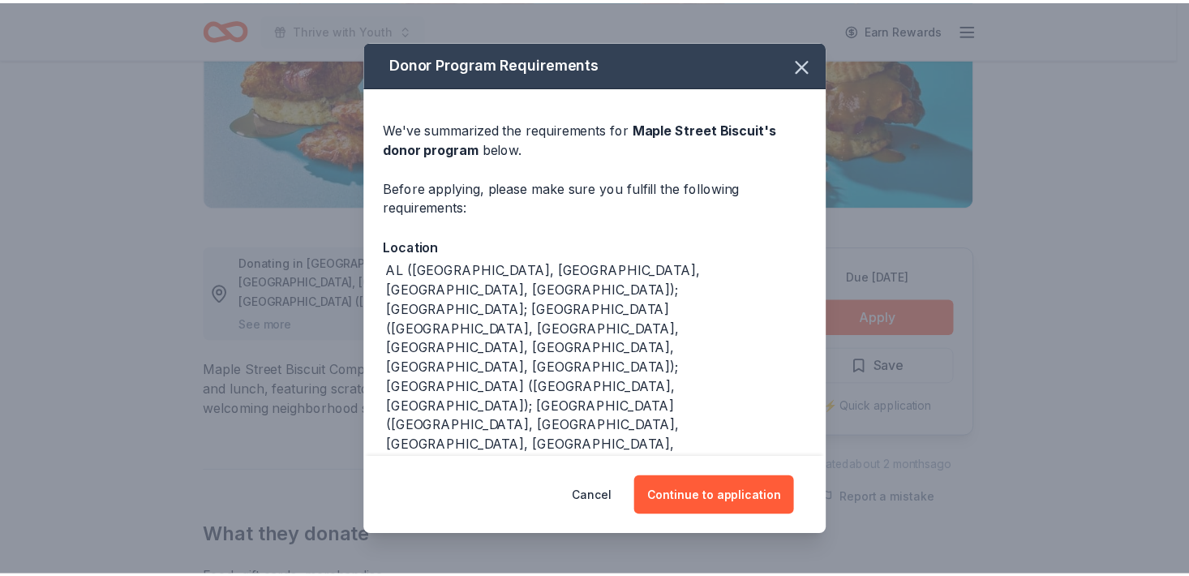
scroll to position [67, 0]
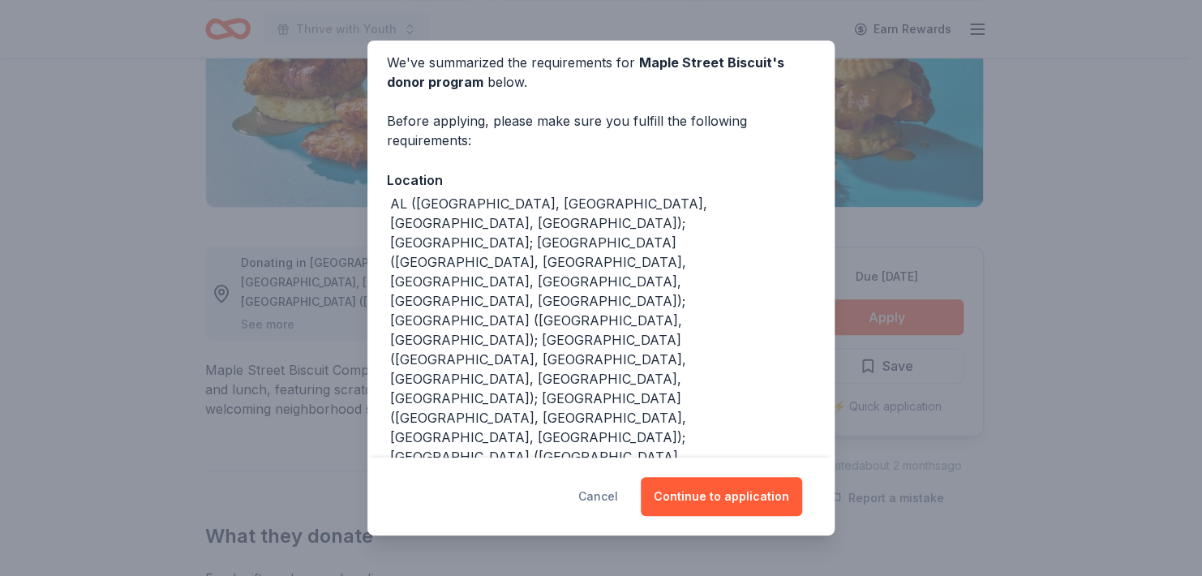
click at [614, 489] on button "Cancel" at bounding box center [598, 496] width 40 height 39
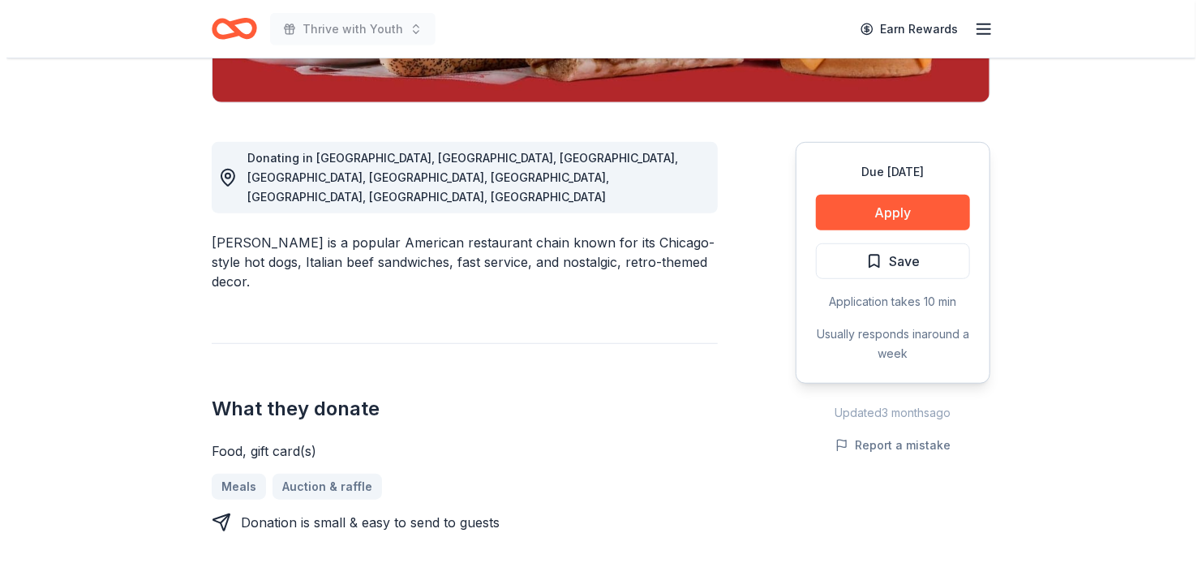
scroll to position [396, 0]
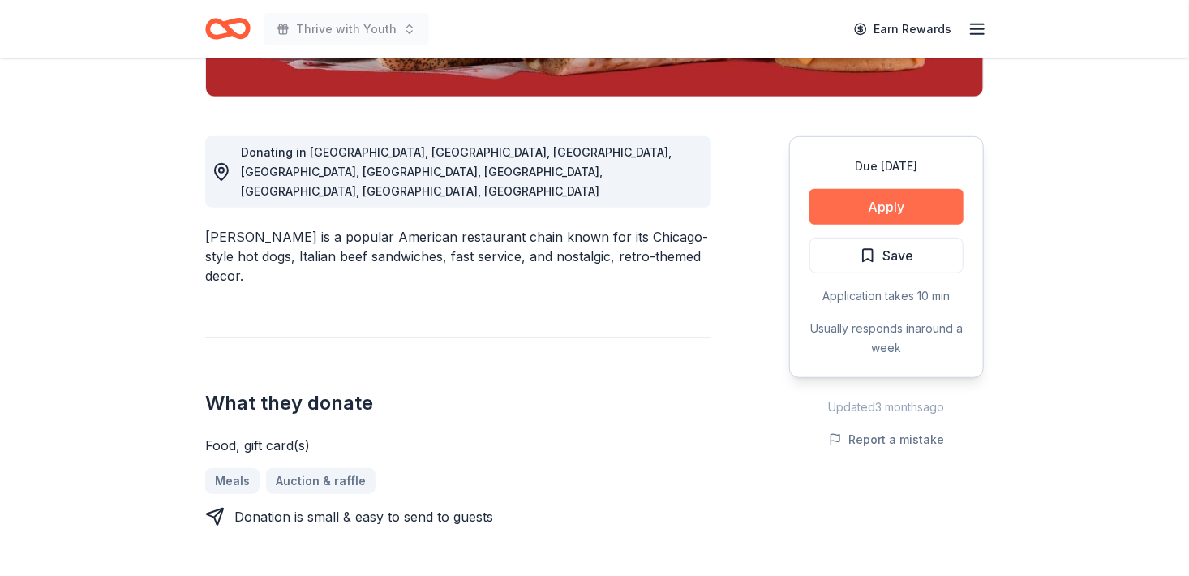
click at [912, 193] on button "Apply" at bounding box center [887, 207] width 154 height 36
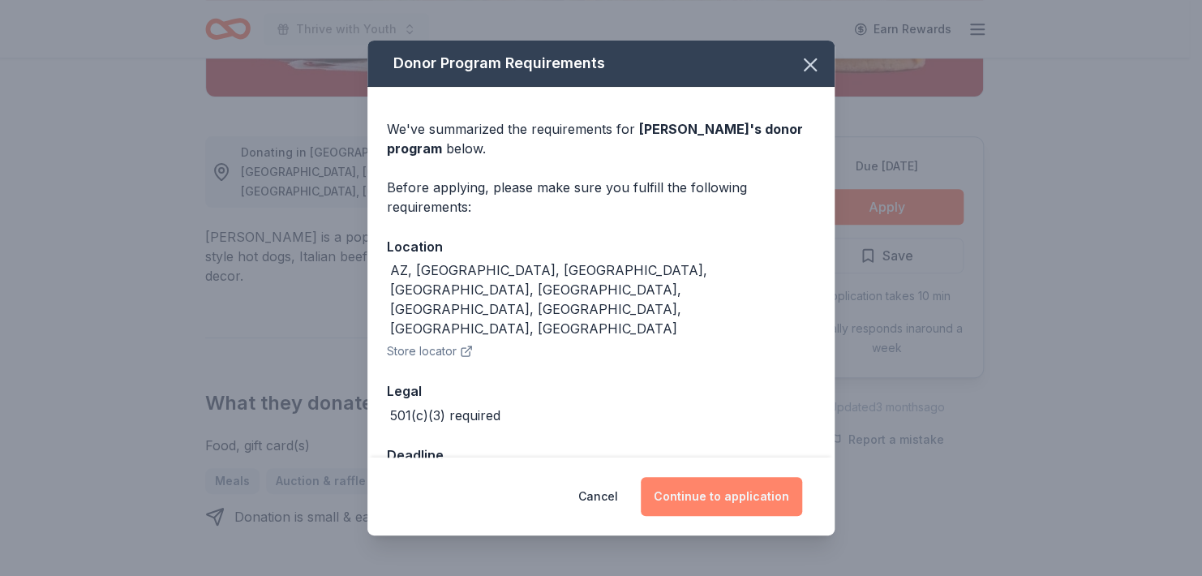
click at [690, 492] on button "Continue to application" at bounding box center [721, 496] width 161 height 39
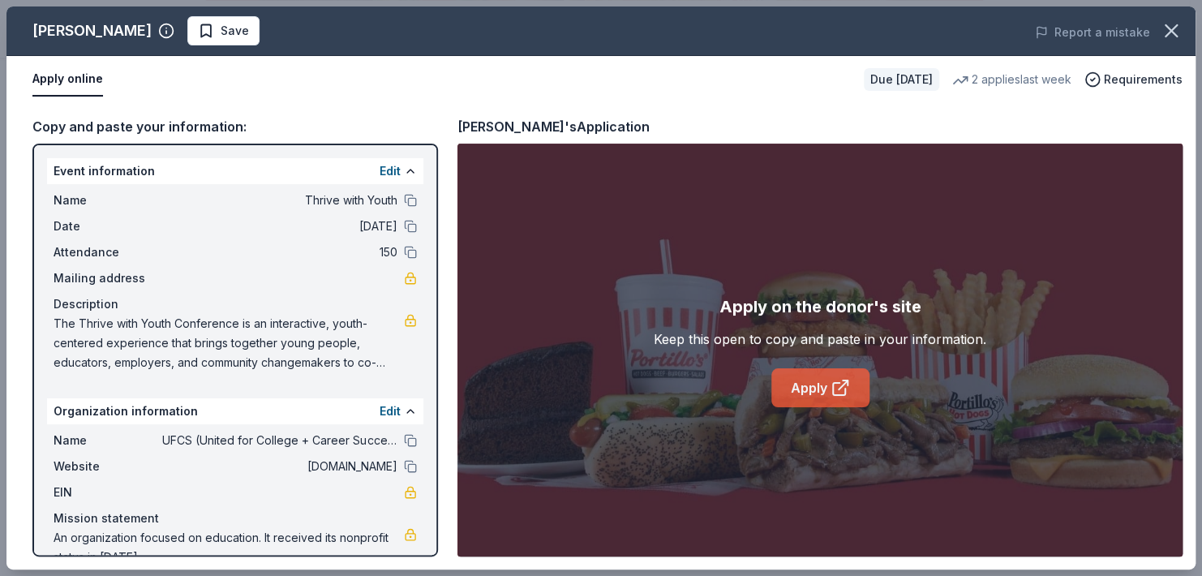
click at [805, 388] on link "Apply" at bounding box center [820, 387] width 98 height 39
click at [789, 385] on link "Apply" at bounding box center [820, 387] width 98 height 39
click at [404, 200] on button at bounding box center [410, 200] width 13 height 13
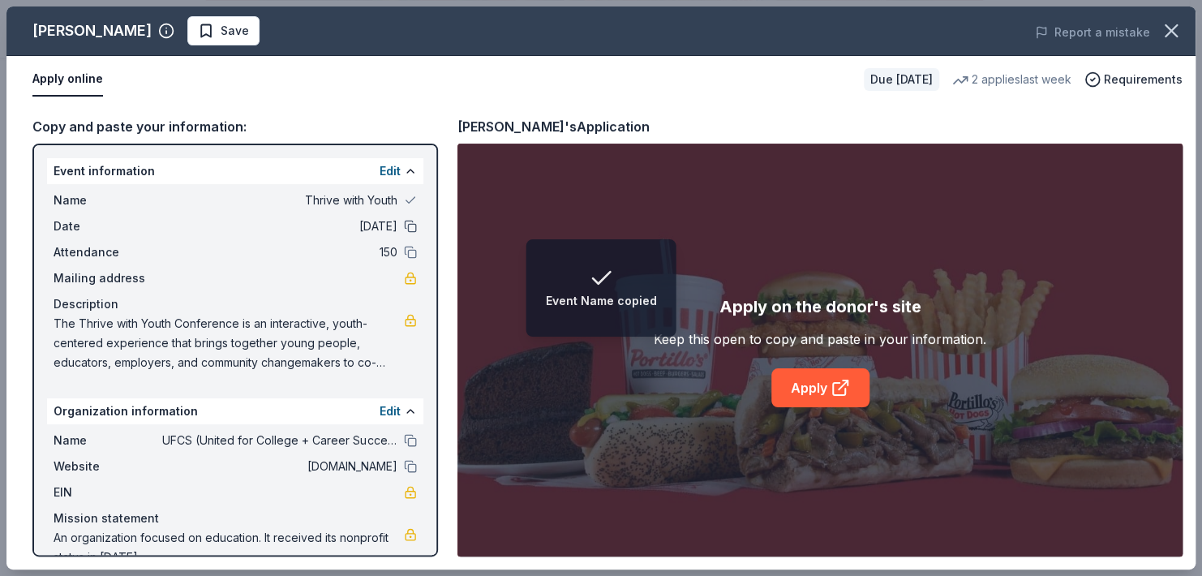
click at [404, 226] on button at bounding box center [410, 226] width 13 height 13
click at [404, 249] on button at bounding box center [410, 252] width 13 height 13
click at [404, 436] on button at bounding box center [410, 440] width 13 height 13
click at [404, 465] on button at bounding box center [410, 466] width 13 height 13
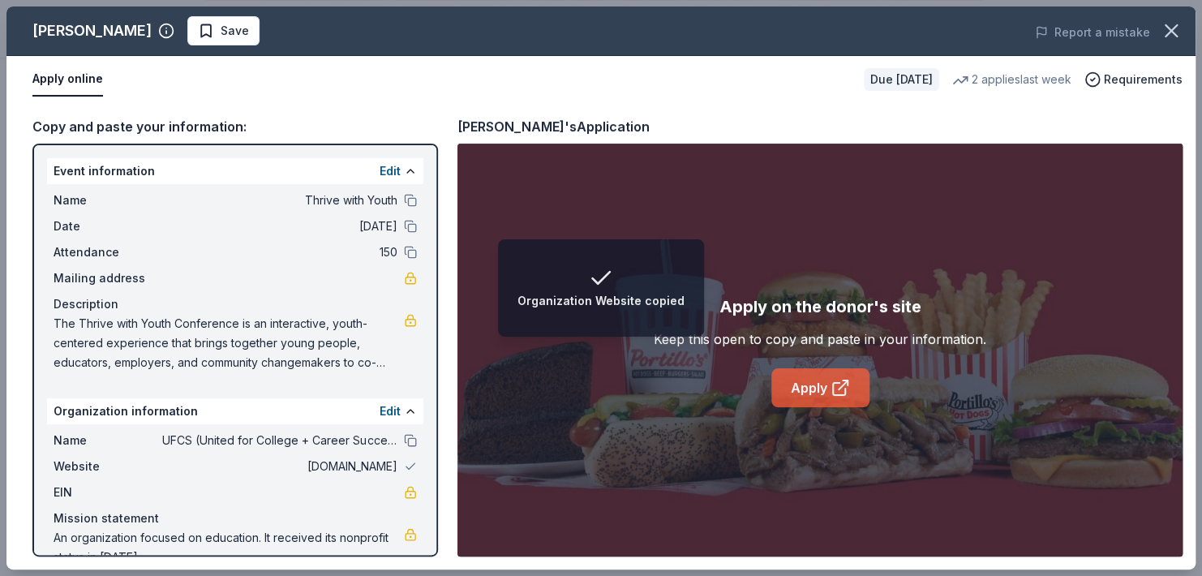
click at [809, 375] on link "Apply" at bounding box center [820, 387] width 98 height 39
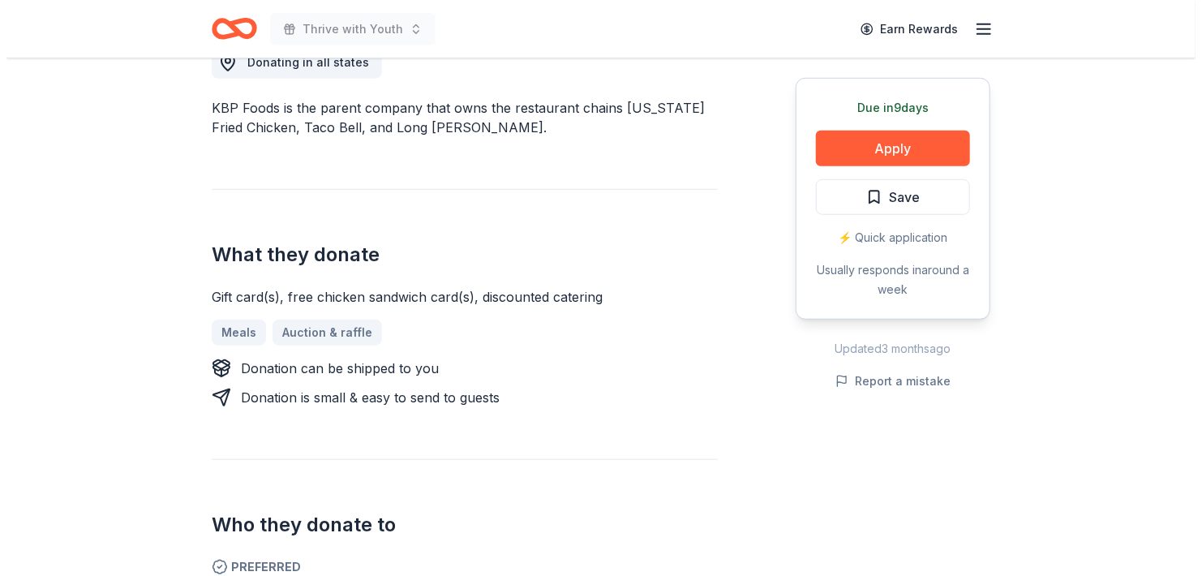
scroll to position [479, 0]
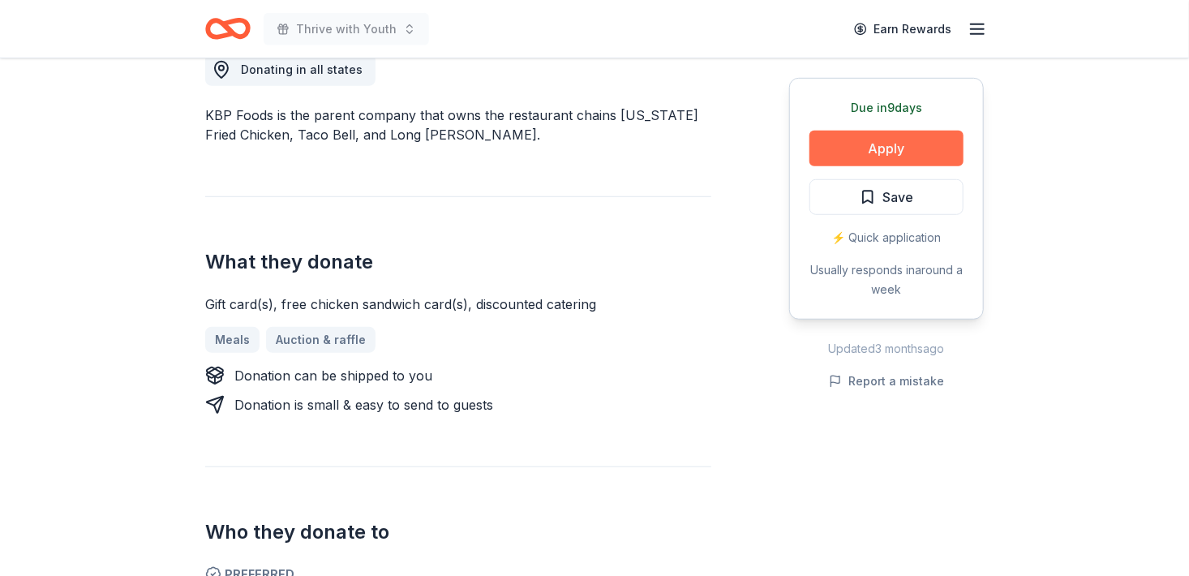
click at [870, 151] on button "Apply" at bounding box center [887, 149] width 154 height 36
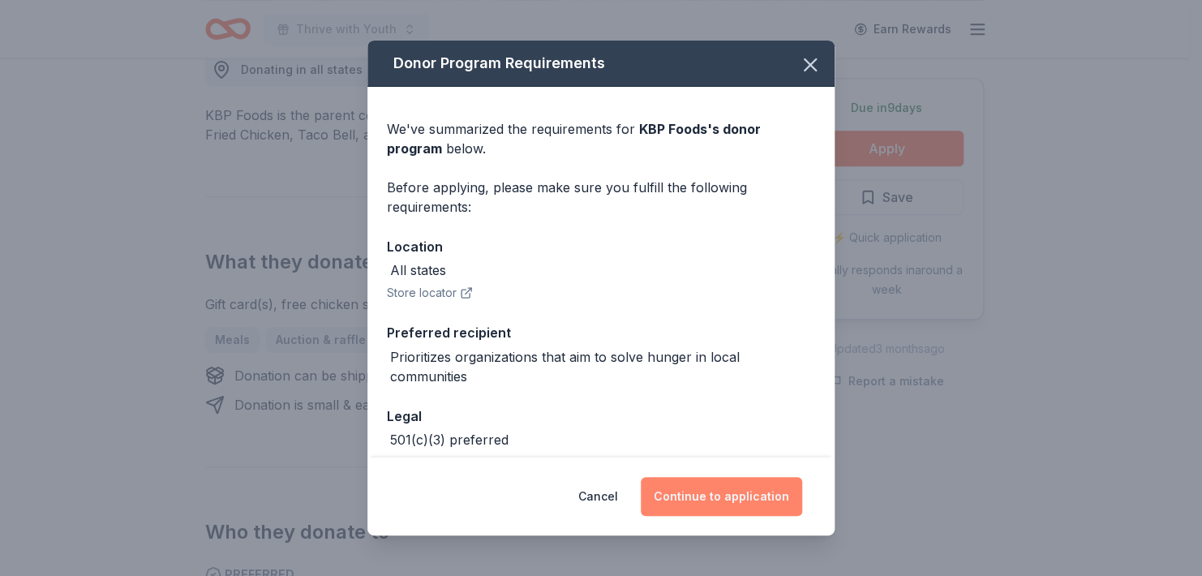
click at [707, 505] on button "Continue to application" at bounding box center [721, 496] width 161 height 39
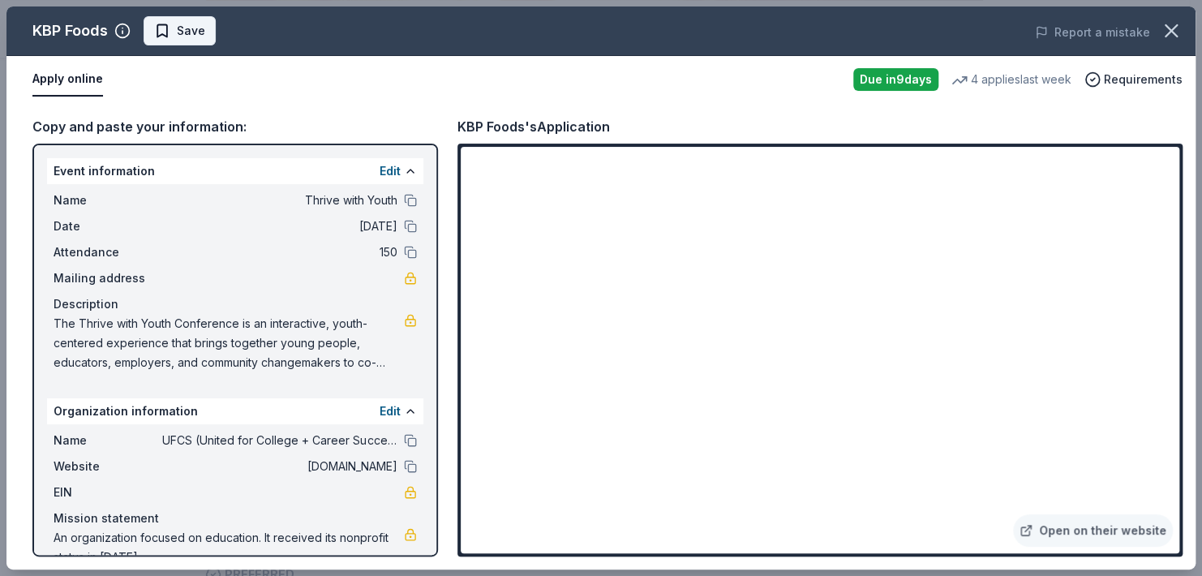
click at [183, 31] on span "Save" at bounding box center [191, 30] width 28 height 19
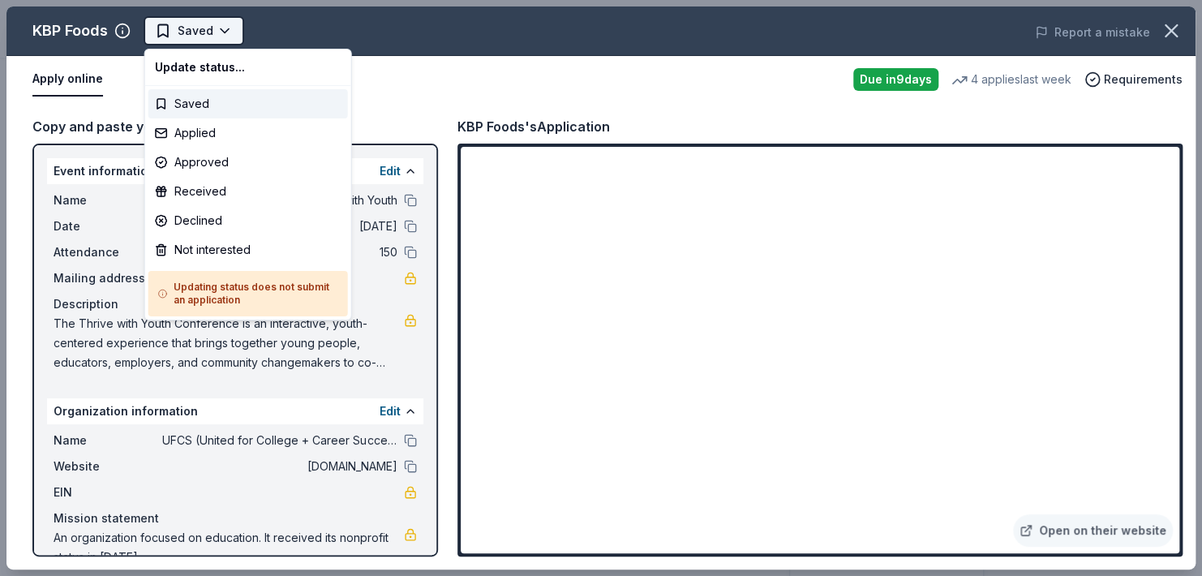
scroll to position [0, 0]
click at [210, 31] on html "Thrive with Youth Saved Apply Due in 9 days Share KBP Foods 4.0 • 6 reviews 4 a…" at bounding box center [601, 288] width 1202 height 576
click at [228, 131] on div "Applied" at bounding box center [248, 132] width 200 height 29
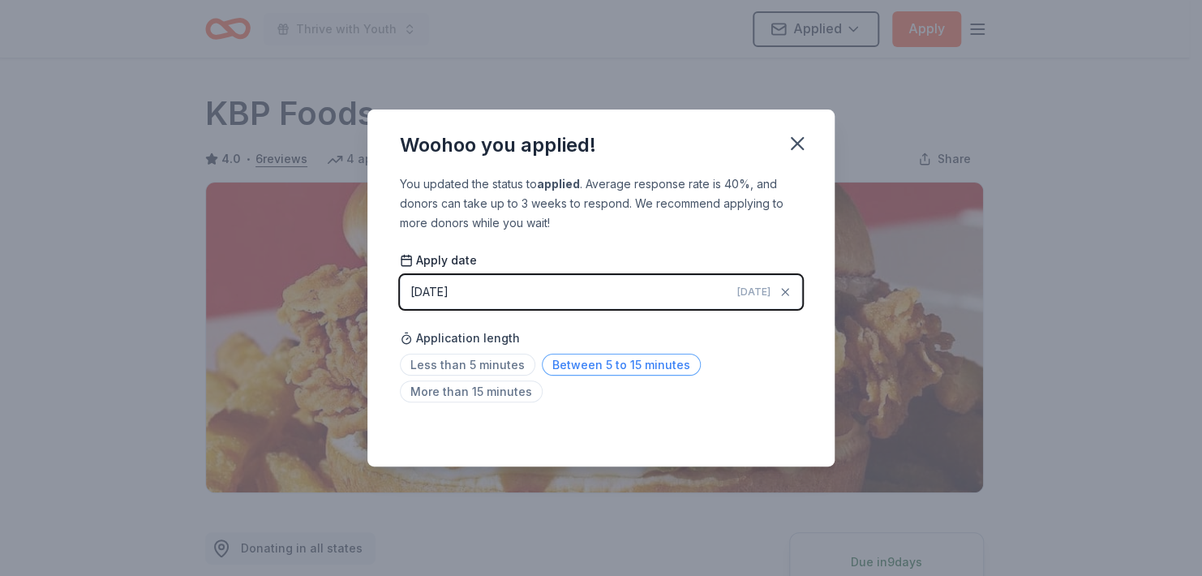
click at [617, 363] on span "Between 5 to 15 minutes" at bounding box center [621, 365] width 159 height 22
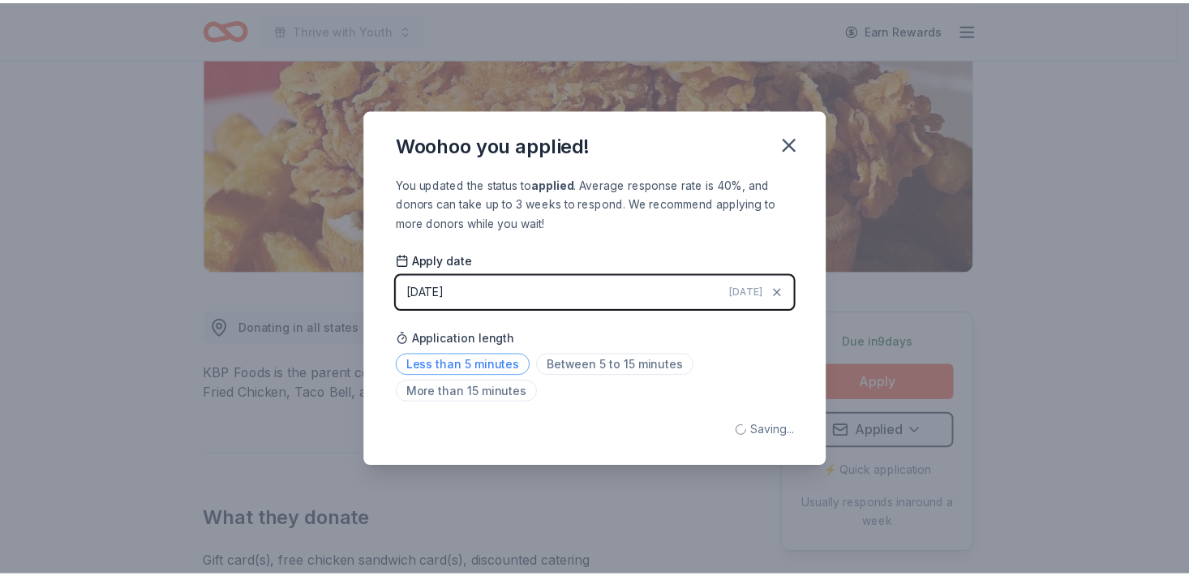
scroll to position [287, 0]
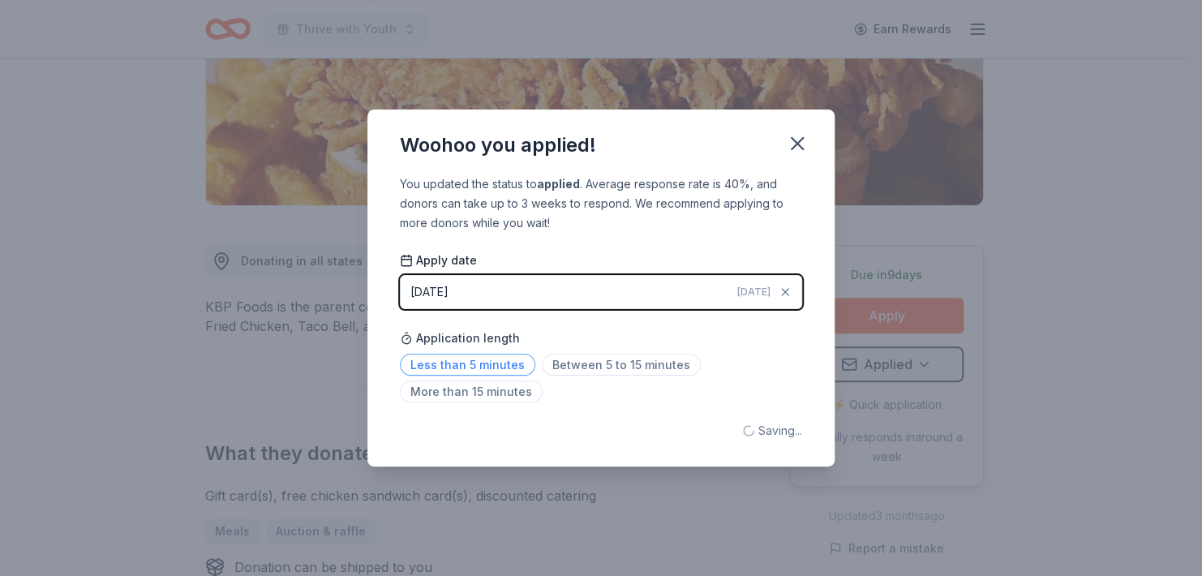
click at [474, 359] on span "Less than 5 minutes" at bounding box center [467, 365] width 135 height 22
click at [508, 364] on span "Less than 5 minutes" at bounding box center [467, 365] width 135 height 22
click at [799, 146] on icon "button" at bounding box center [797, 143] width 11 height 11
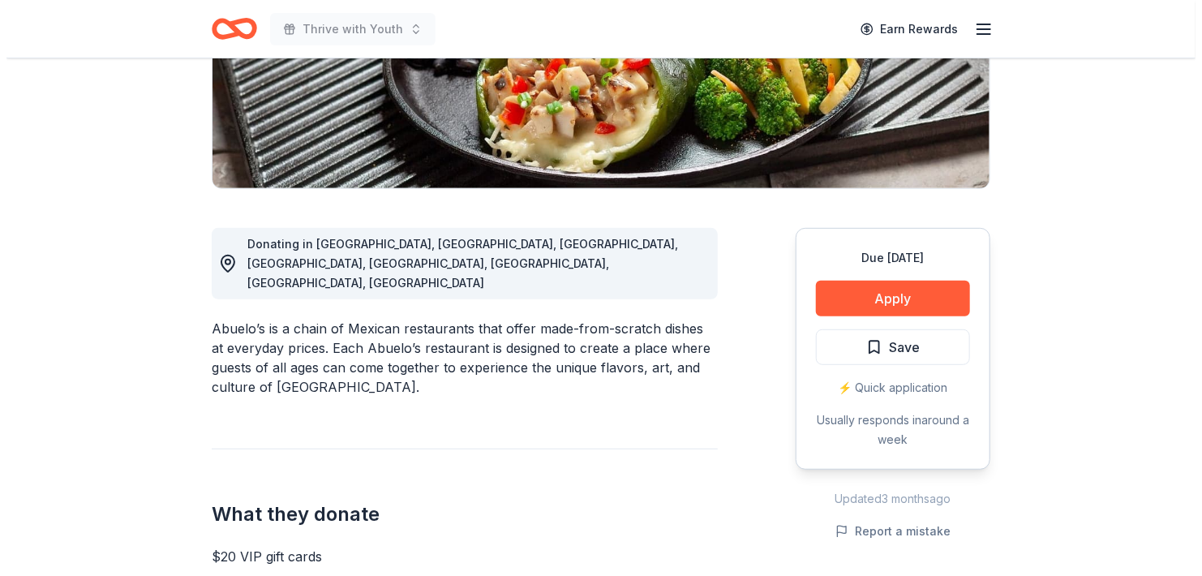
scroll to position [311, 0]
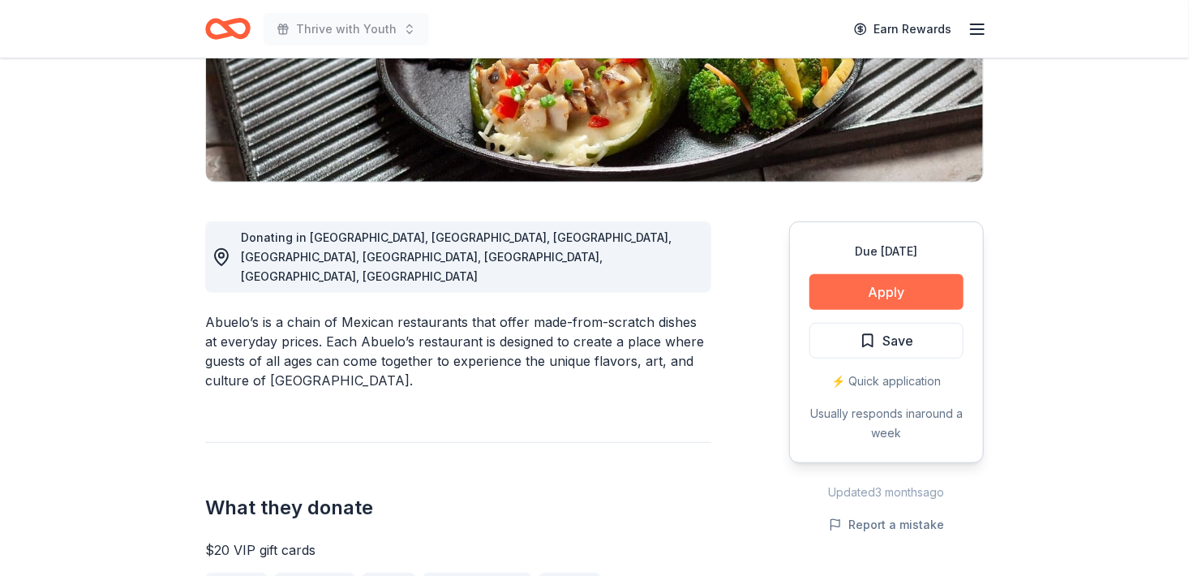
click at [914, 274] on button "Apply" at bounding box center [887, 292] width 154 height 36
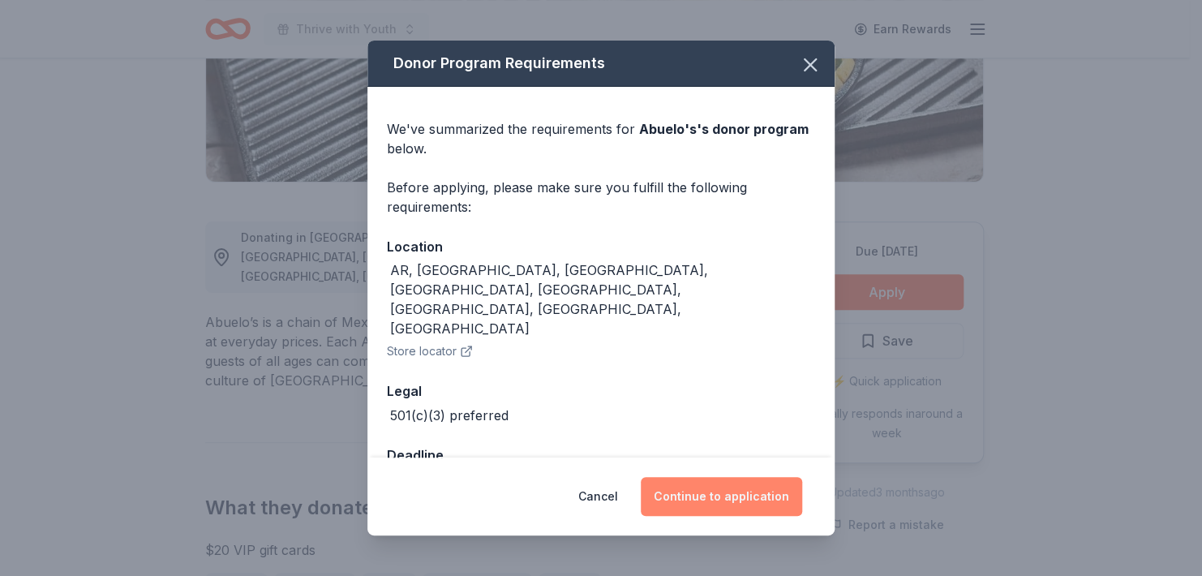
click at [745, 496] on button "Continue to application" at bounding box center [721, 496] width 161 height 39
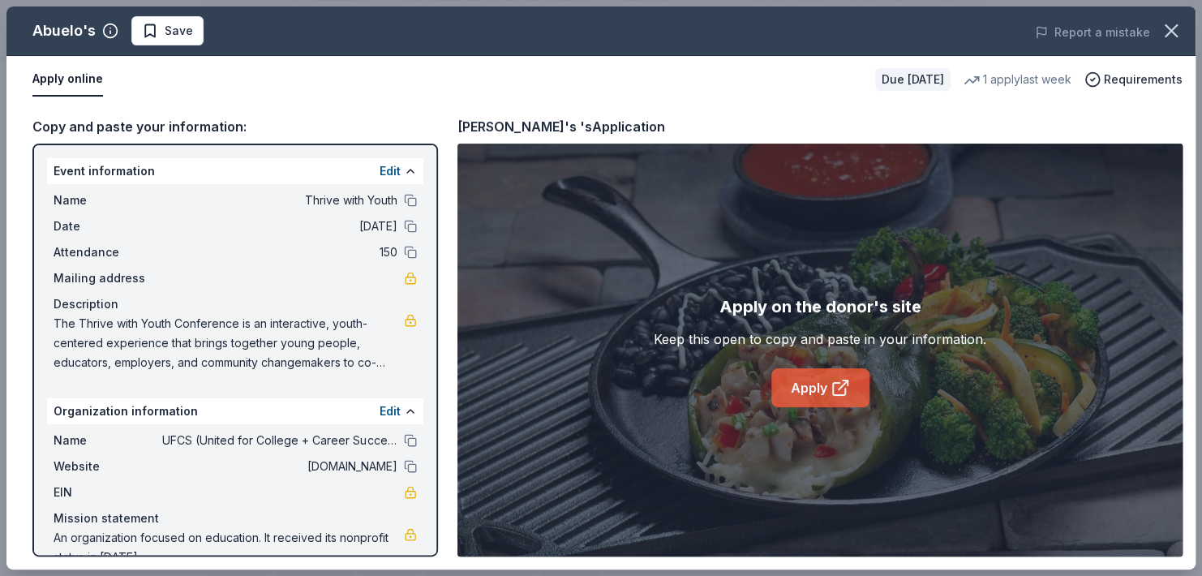
click at [823, 393] on link "Apply" at bounding box center [820, 387] width 98 height 39
